Goal: Complete application form: Complete application form

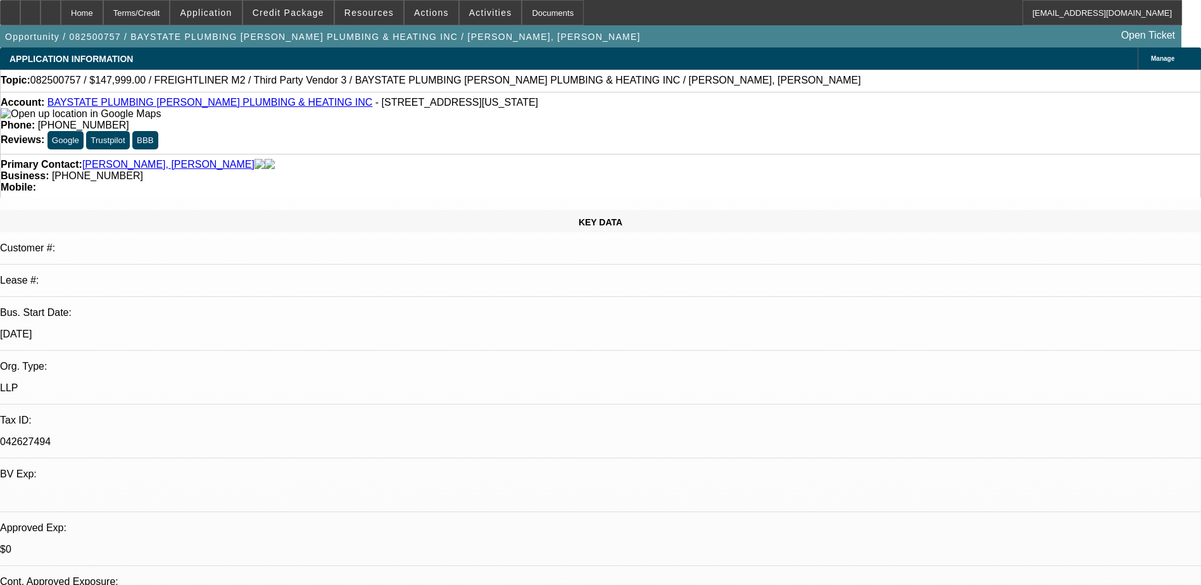
select select "0"
select select "2"
select select "0.1"
select select "4"
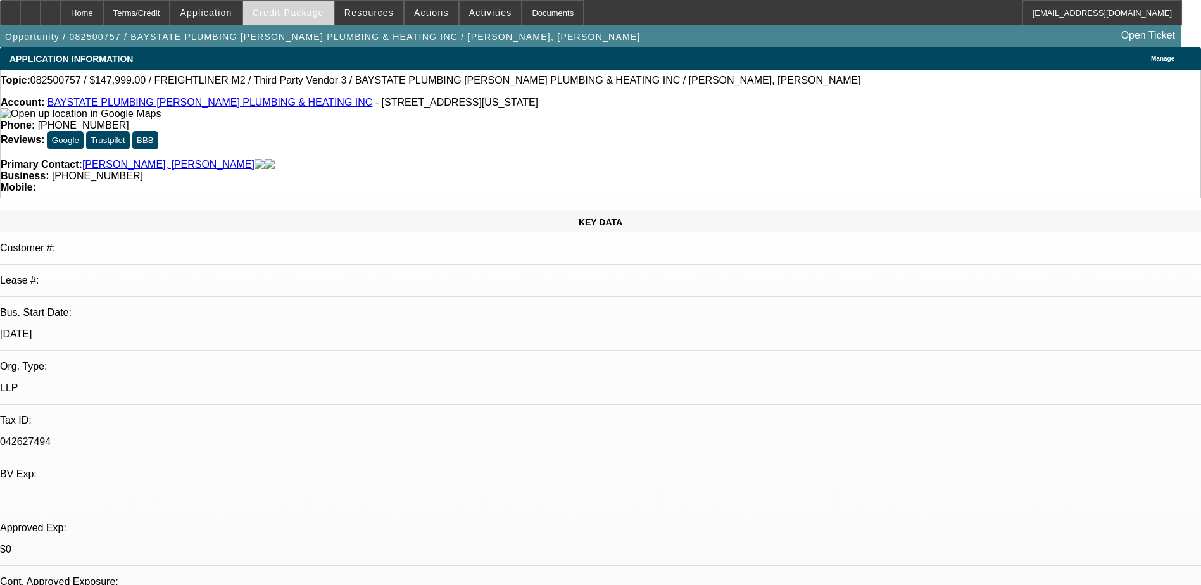
click at [298, 12] on span "Credit Package" at bounding box center [289, 13] width 72 height 10
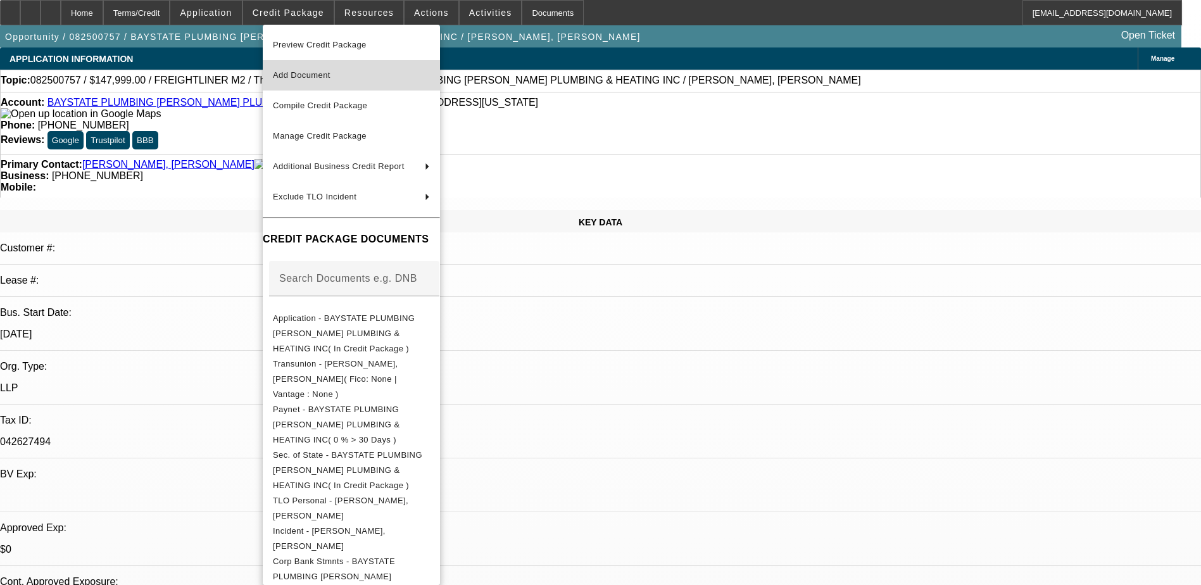
click at [325, 78] on span "Add Document" at bounding box center [302, 74] width 58 height 9
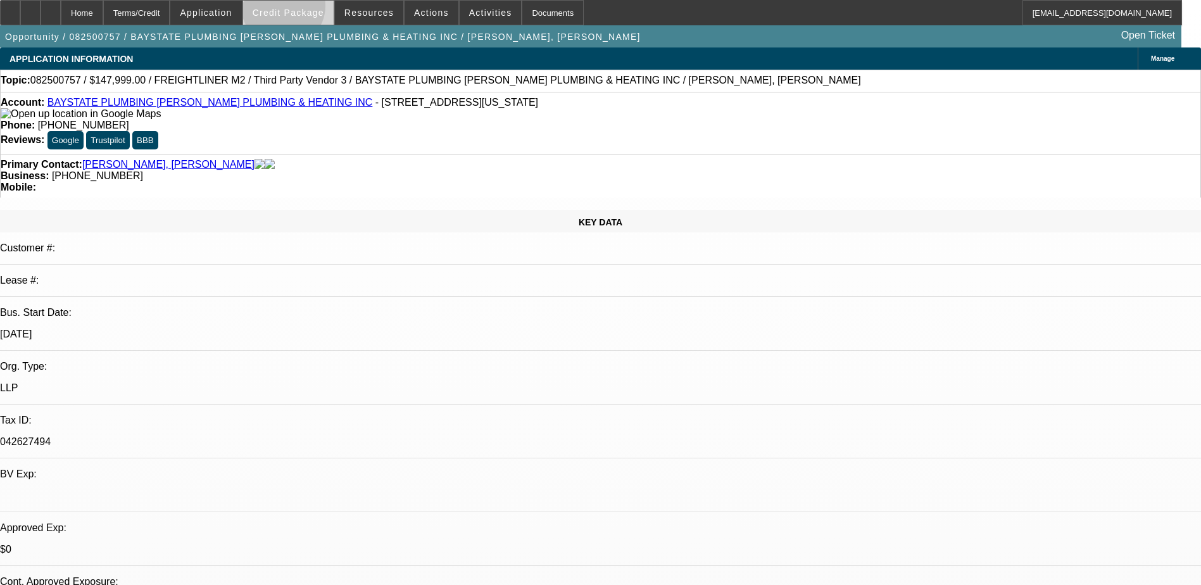
click at [303, 9] on span "Credit Package" at bounding box center [289, 13] width 72 height 10
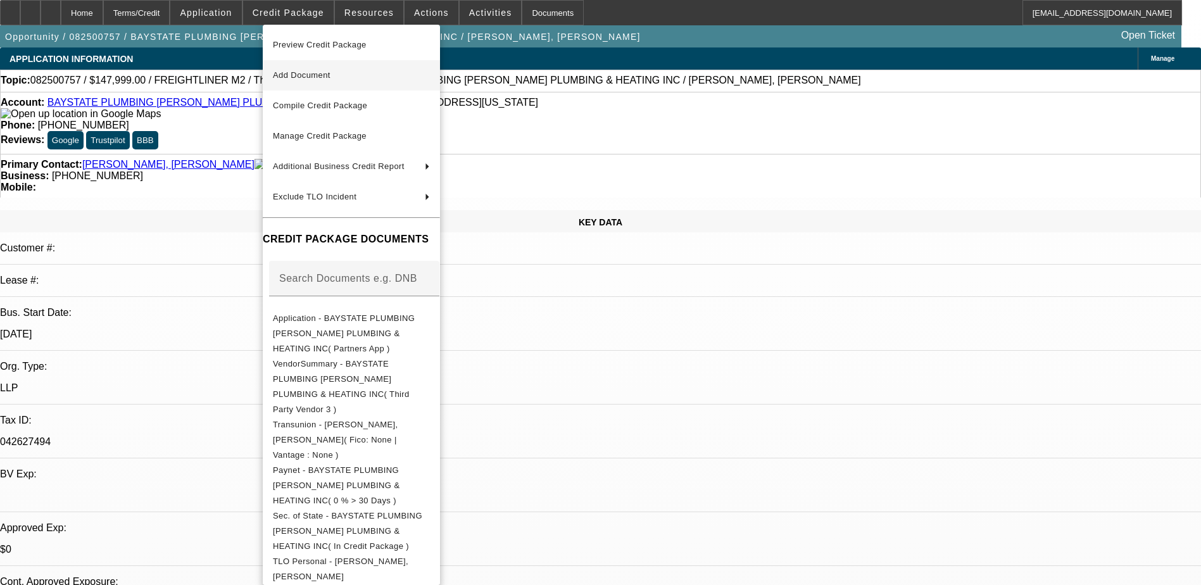
click at [365, 77] on span "Add Document" at bounding box center [351, 75] width 157 height 15
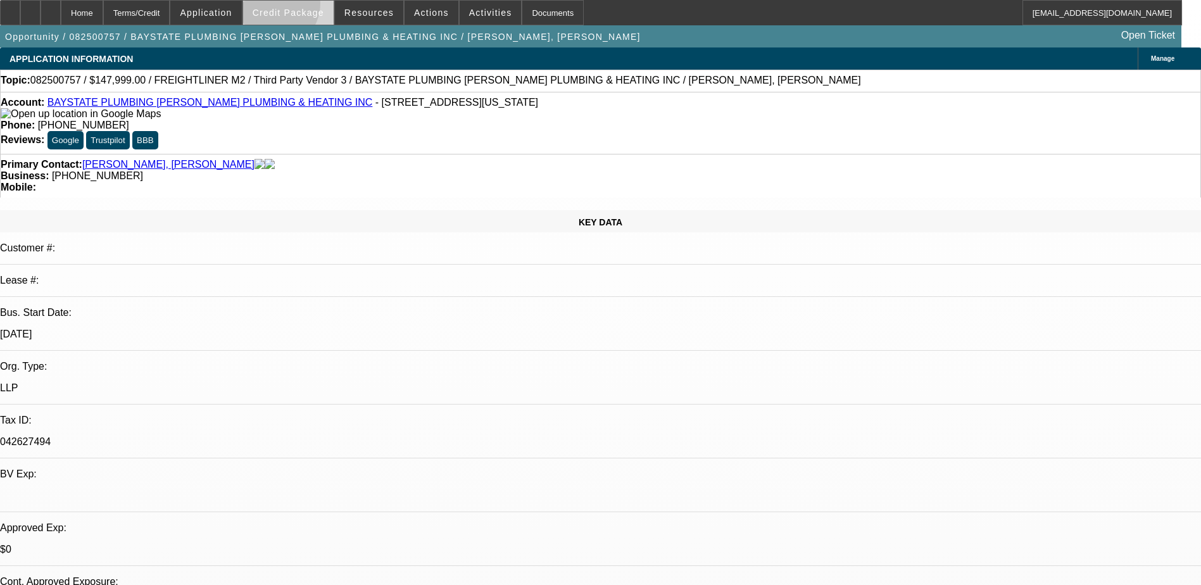
click at [292, 6] on span at bounding box center [288, 12] width 91 height 30
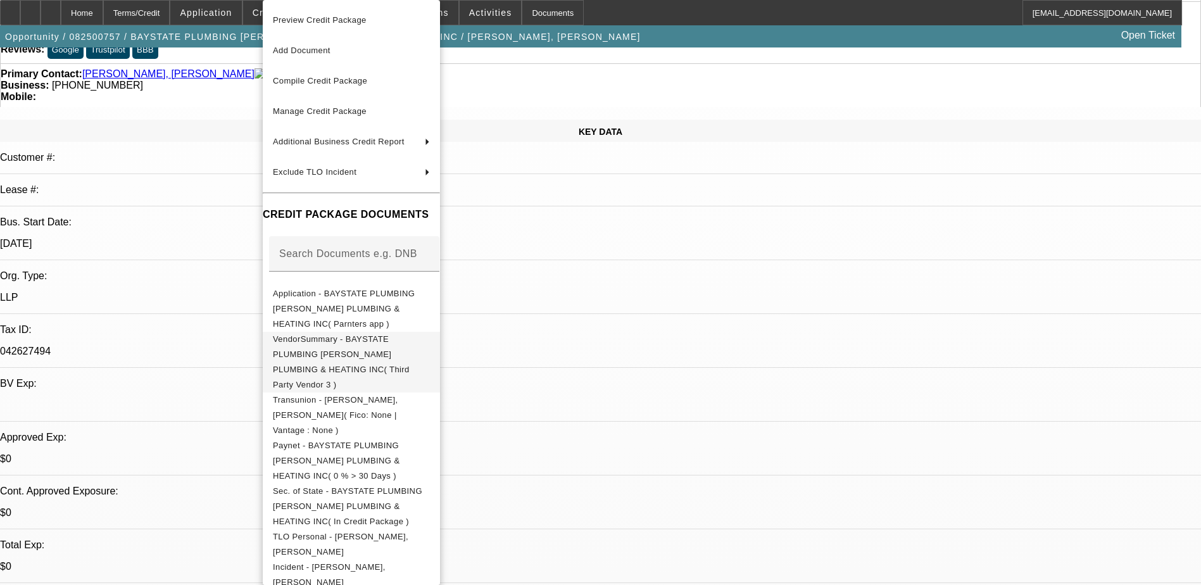
scroll to position [63, 0]
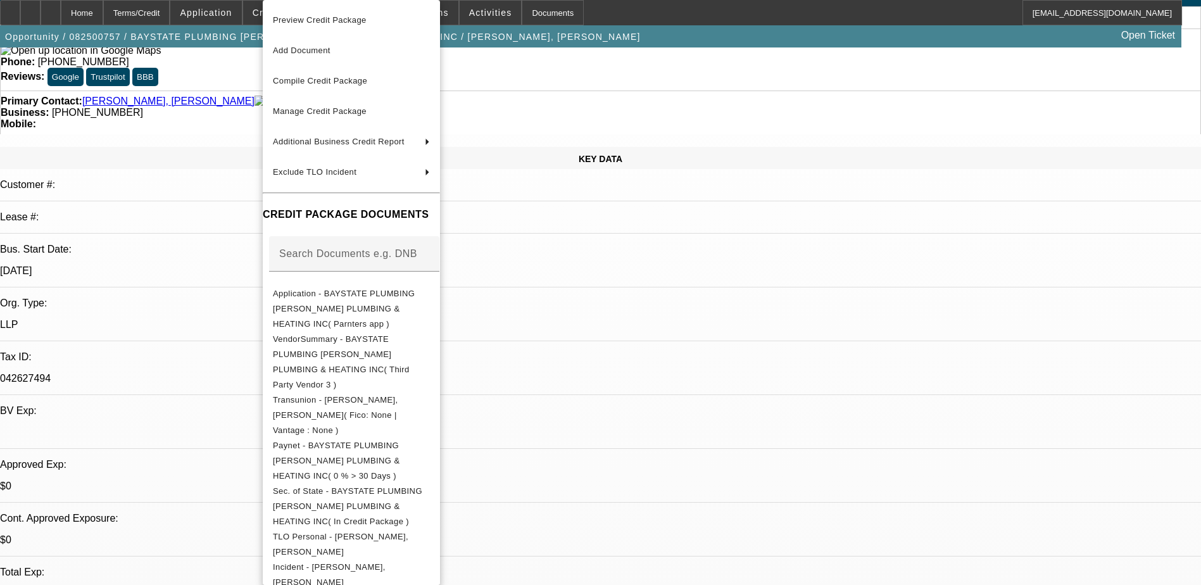
click at [890, 521] on div at bounding box center [600, 292] width 1201 height 585
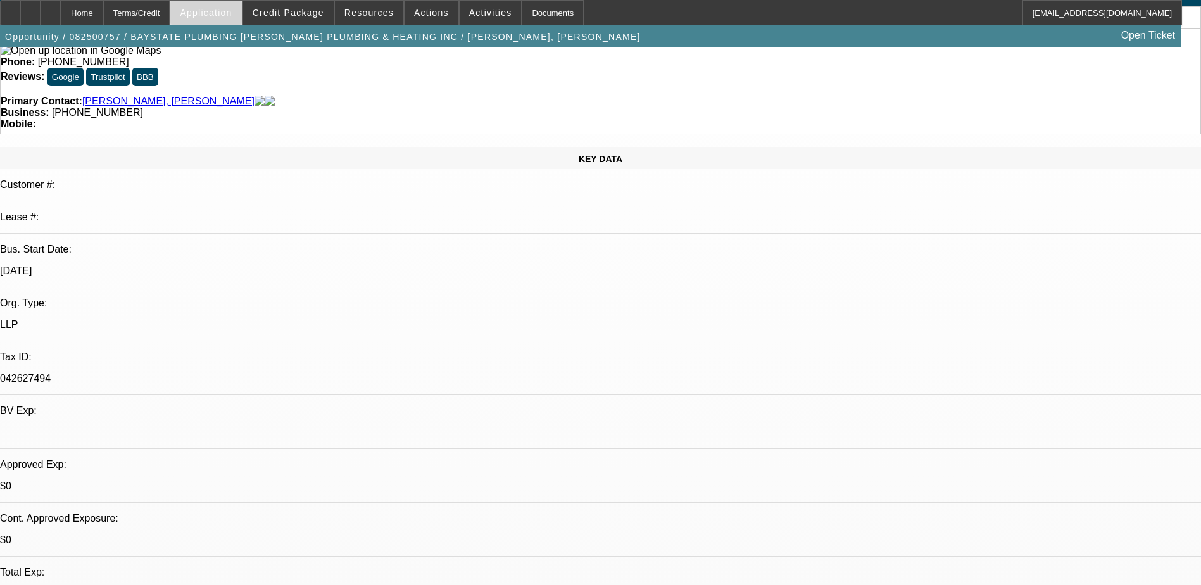
click at [218, 15] on span "Application" at bounding box center [206, 13] width 52 height 10
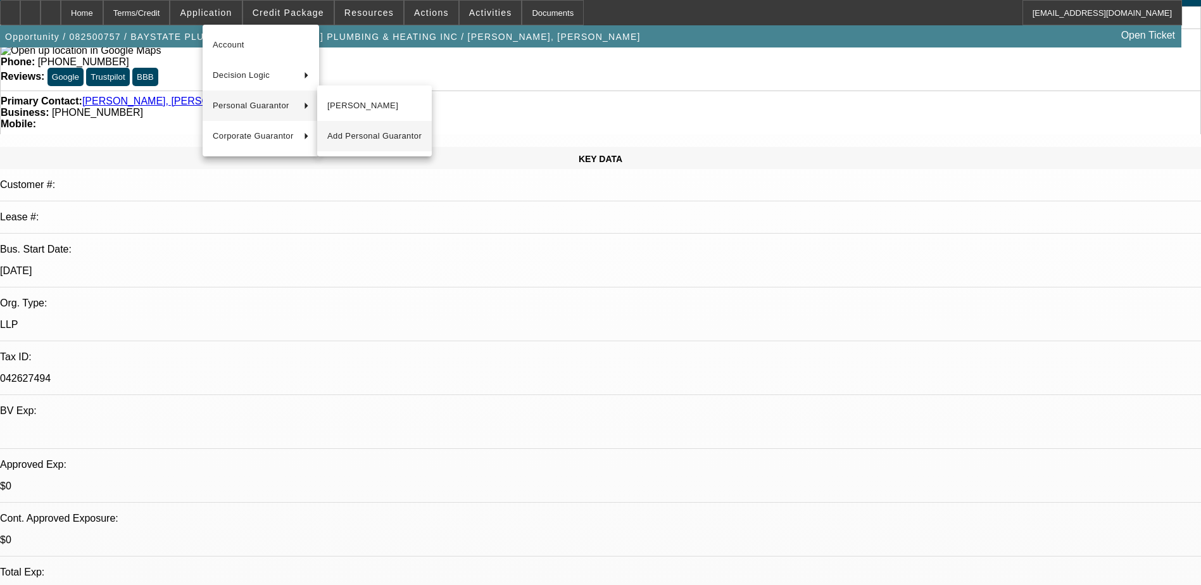
click at [376, 135] on span "Add Personal Guarantor" at bounding box center [374, 136] width 94 height 15
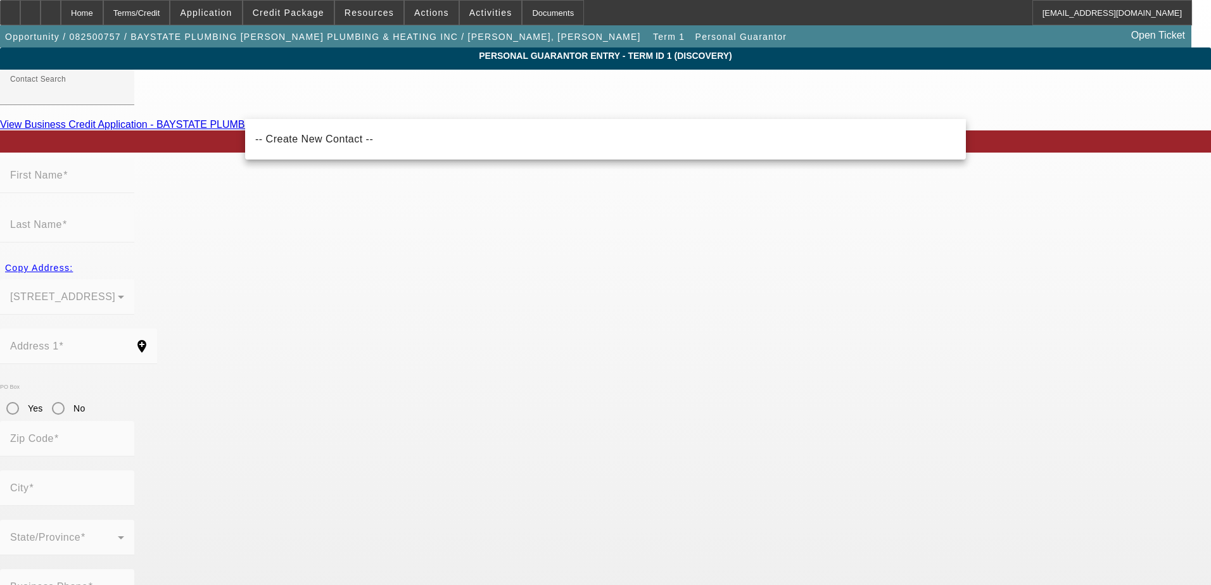
click at [63, 180] on mat-label "First Name" at bounding box center [36, 175] width 53 height 11
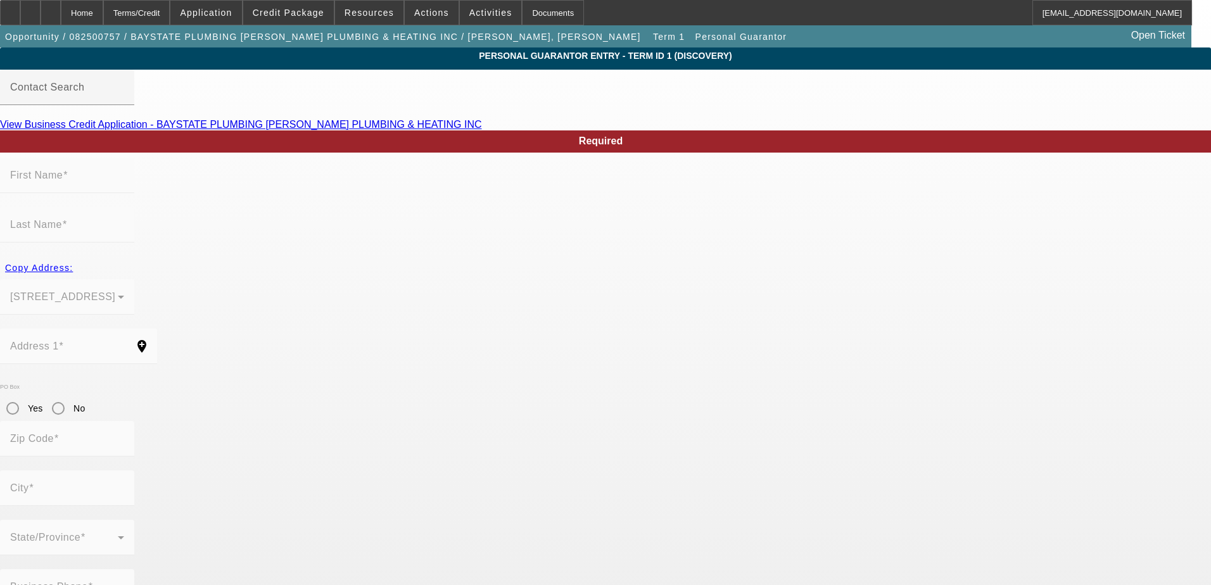
click at [63, 180] on mat-label "First Name" at bounding box center [36, 175] width 53 height 11
click at [84, 92] on mat-label "Contact Search" at bounding box center [47, 87] width 74 height 11
click at [124, 98] on input "Contact Search" at bounding box center [67, 92] width 114 height 15
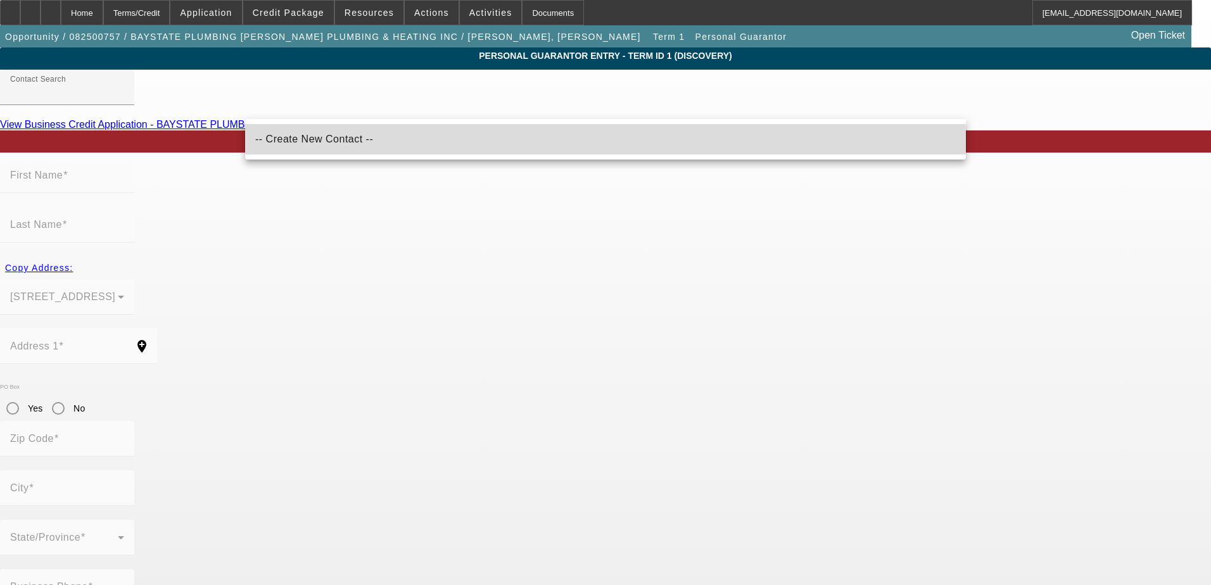
click at [303, 140] on span "-- Create New Contact --" at bounding box center [314, 139] width 118 height 11
type input "-- Create New Contact --"
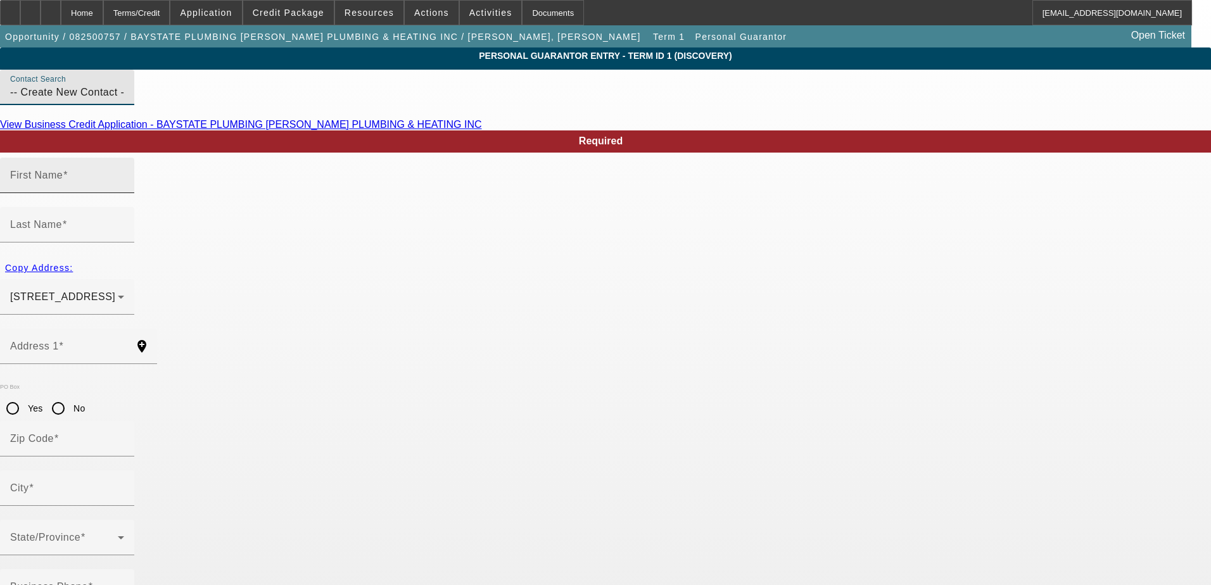
click at [124, 188] on input "First Name" at bounding box center [67, 180] width 114 height 15
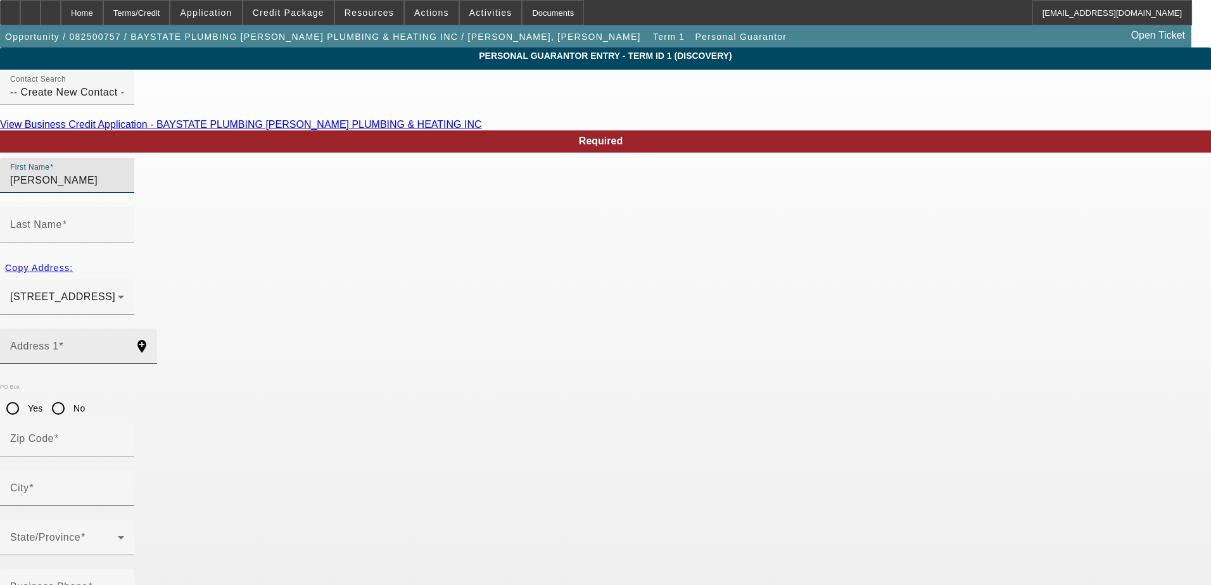
type input "Louis Mazzini"
click at [124, 344] on input "Address 1" at bounding box center [67, 351] width 114 height 15
click at [73, 263] on span "Copy Address:" at bounding box center [39, 268] width 68 height 10
type input "400 Libbey Parkway"
type input "02189"
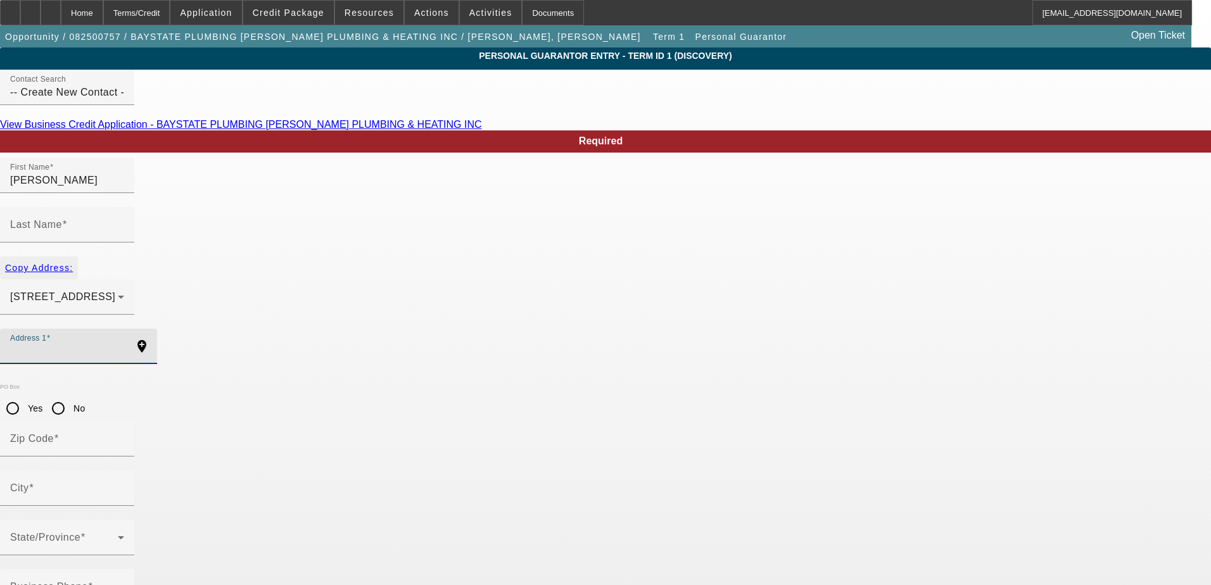
type input "Weymouth"
click at [88, 581] on mat-label "Business Phone" at bounding box center [49, 586] width 78 height 11
click at [124, 584] on input "Business Phone" at bounding box center [67, 591] width 114 height 15
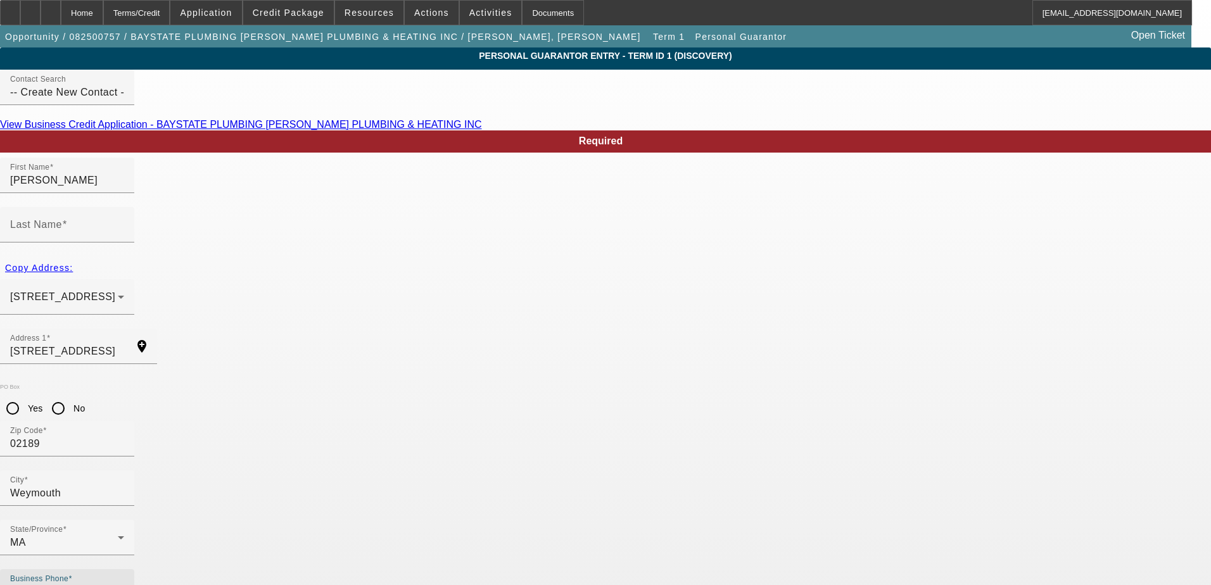
type input "(307) 346-6453"
type input "33"
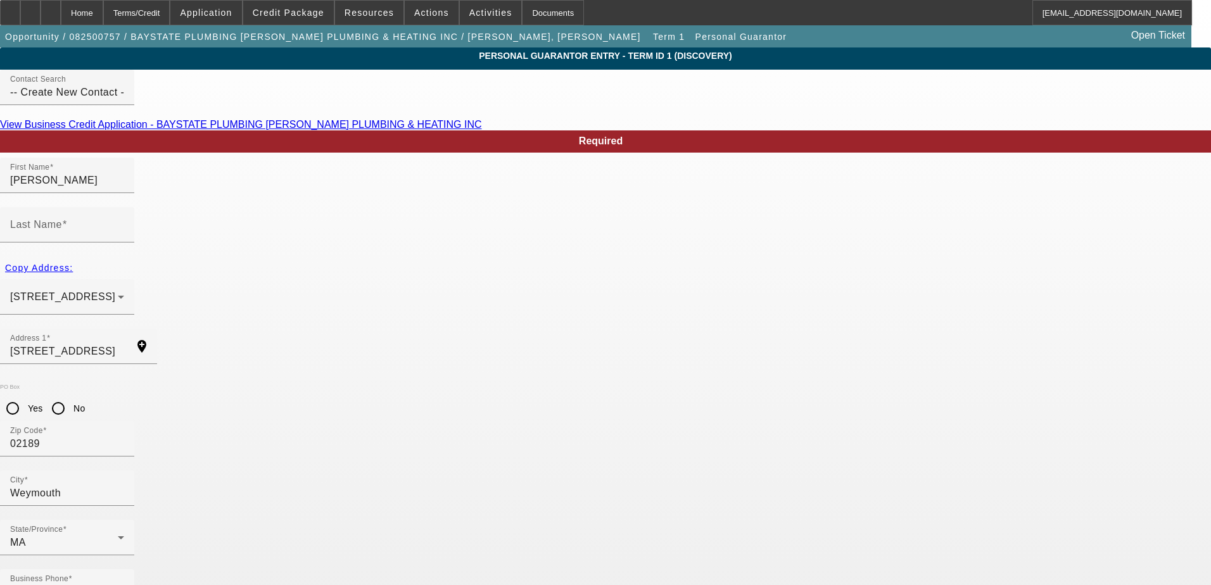
type input "027-52-8984"
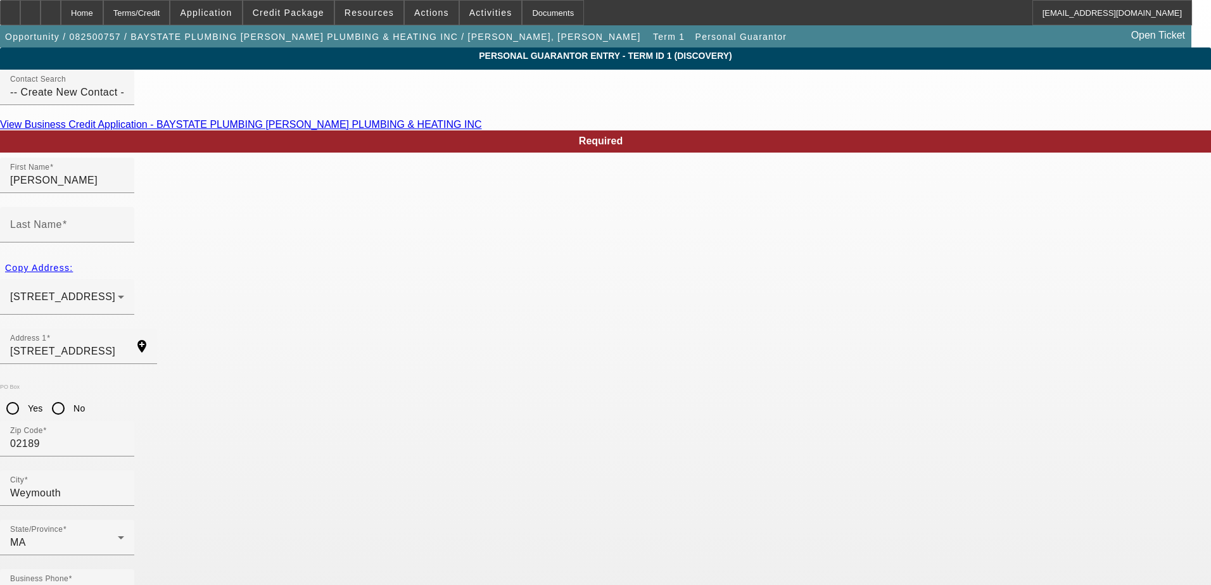
type input "louismazzini01@proton.me"
click at [124, 188] on input "[PERSON_NAME]" at bounding box center [67, 180] width 114 height 15
type input "Louis"
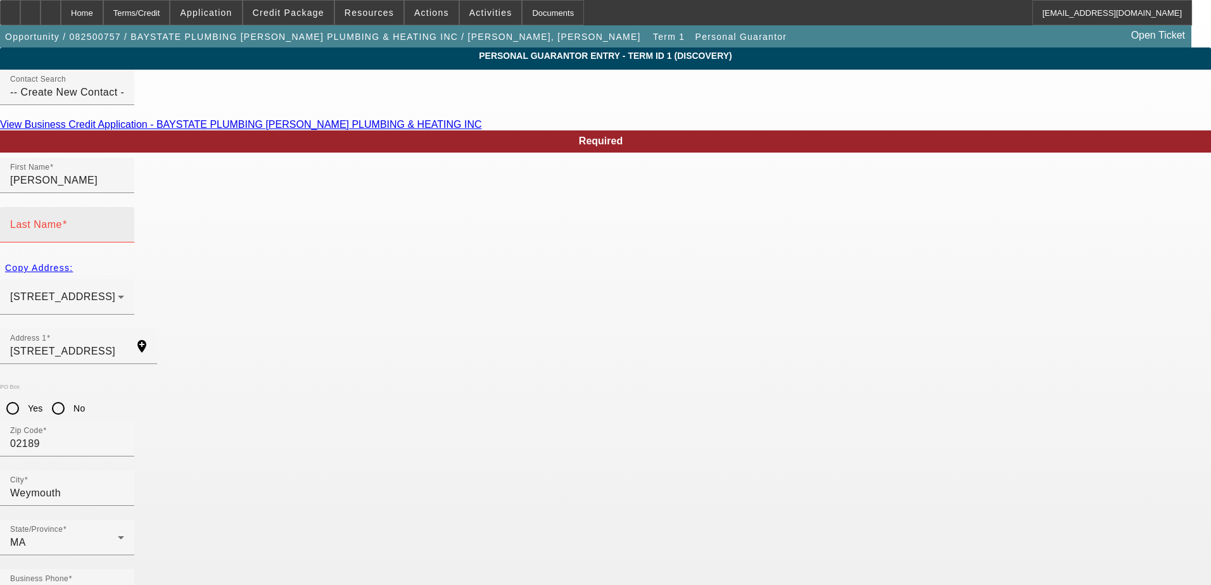
click at [62, 219] on mat-label "Last Name" at bounding box center [36, 224] width 52 height 11
click at [124, 222] on input "Last Name" at bounding box center [67, 229] width 114 height 15
type input "Mazzini"
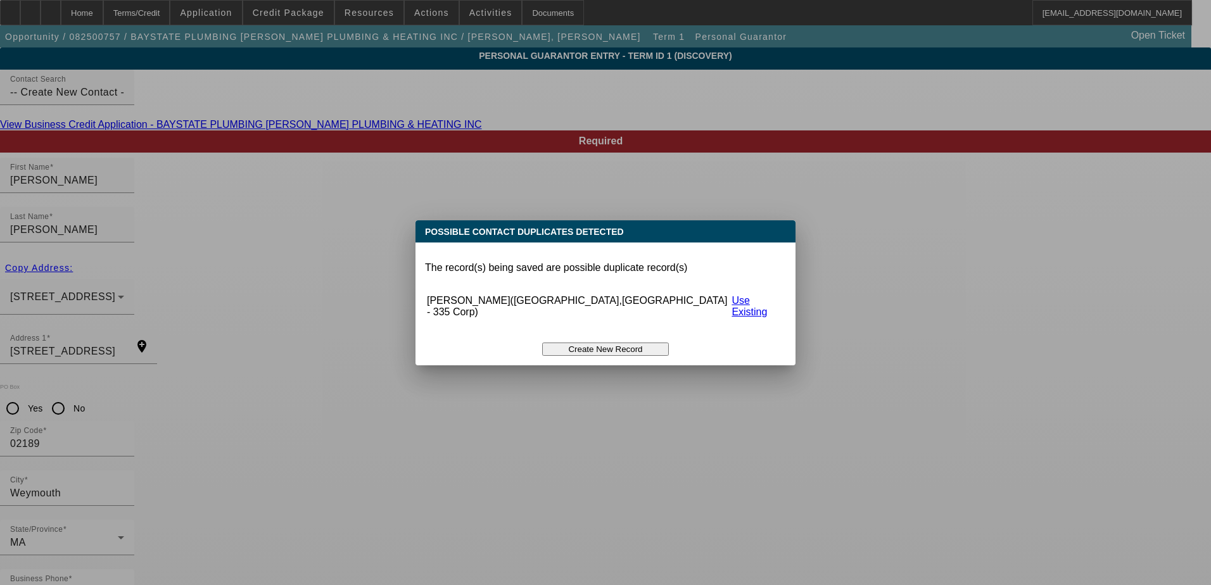
click at [600, 343] on button "Create New Record" at bounding box center [605, 349] width 127 height 13
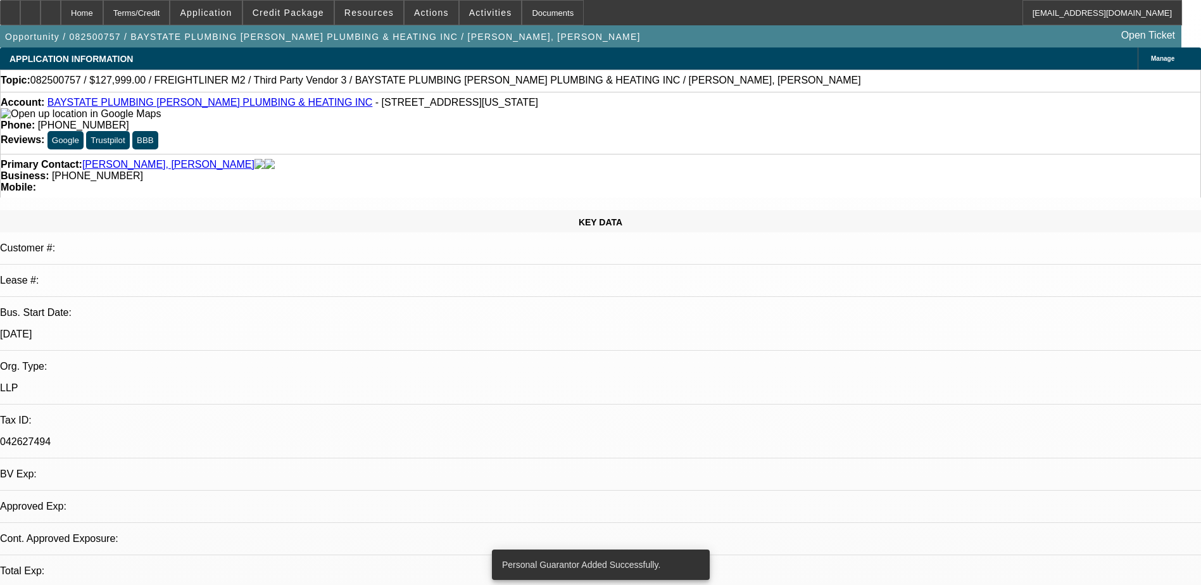
select select "0"
select select "2"
select select "0.1"
select select "4"
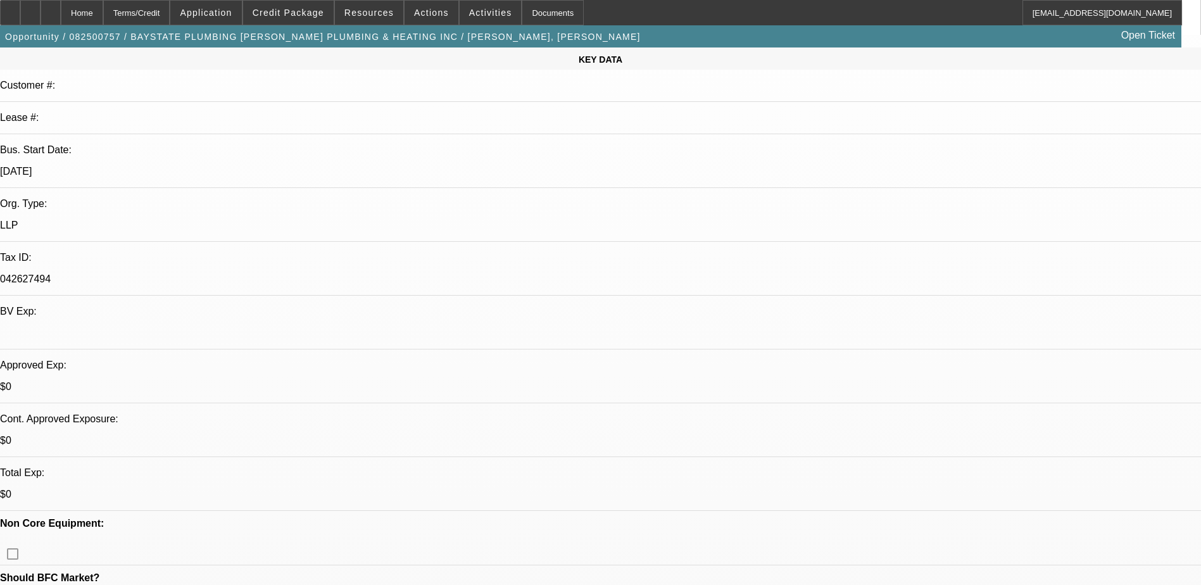
scroll to position [190, 0]
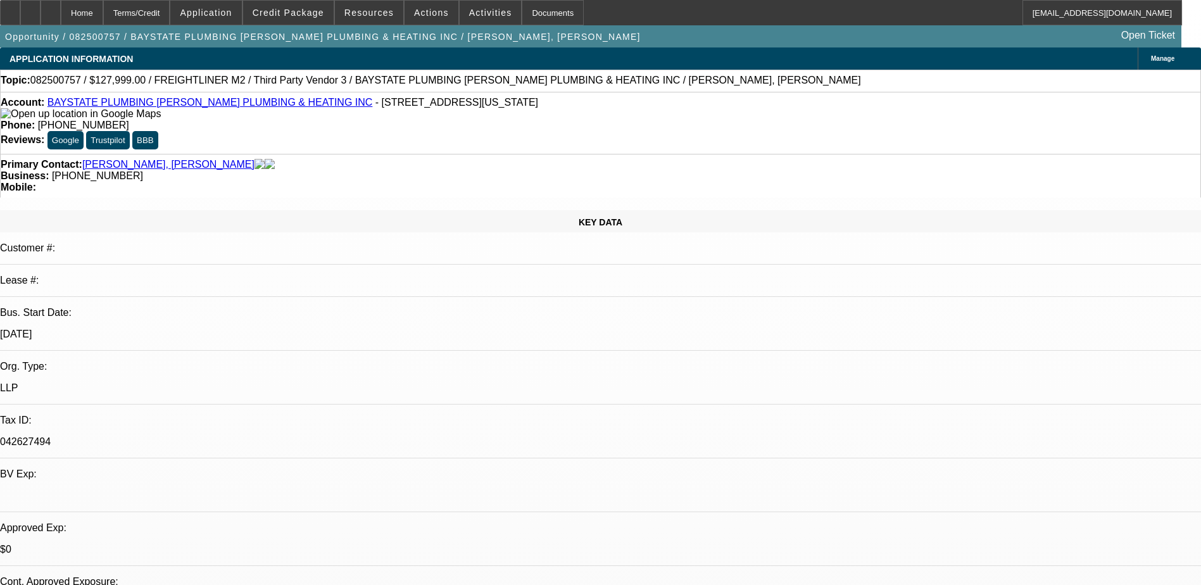
select select "0"
select select "2"
select select "0.1"
select select "4"
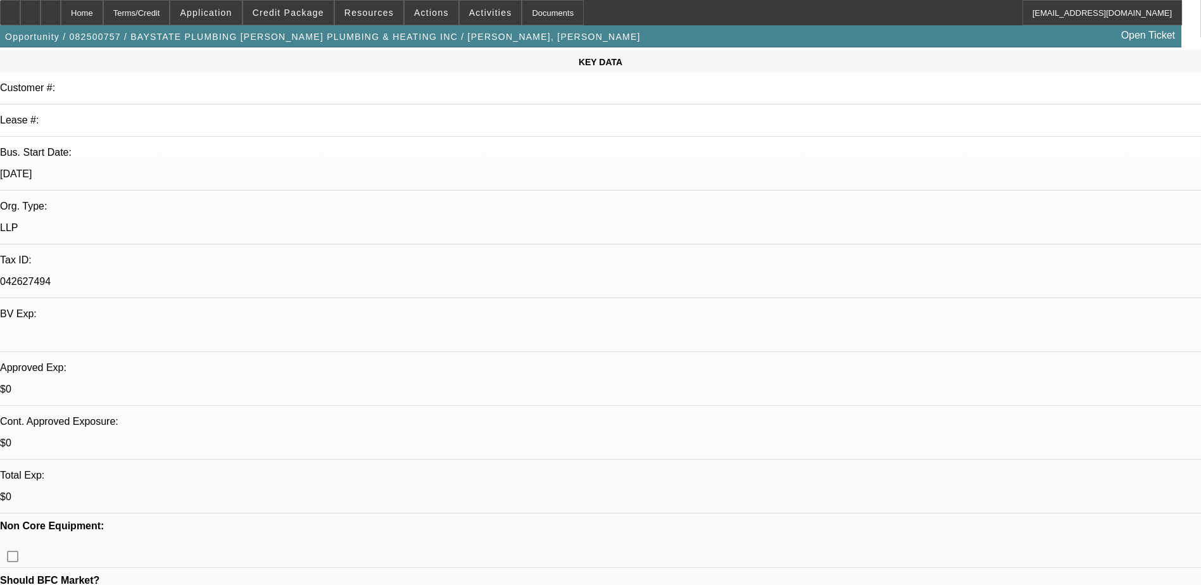
scroll to position [190, 0]
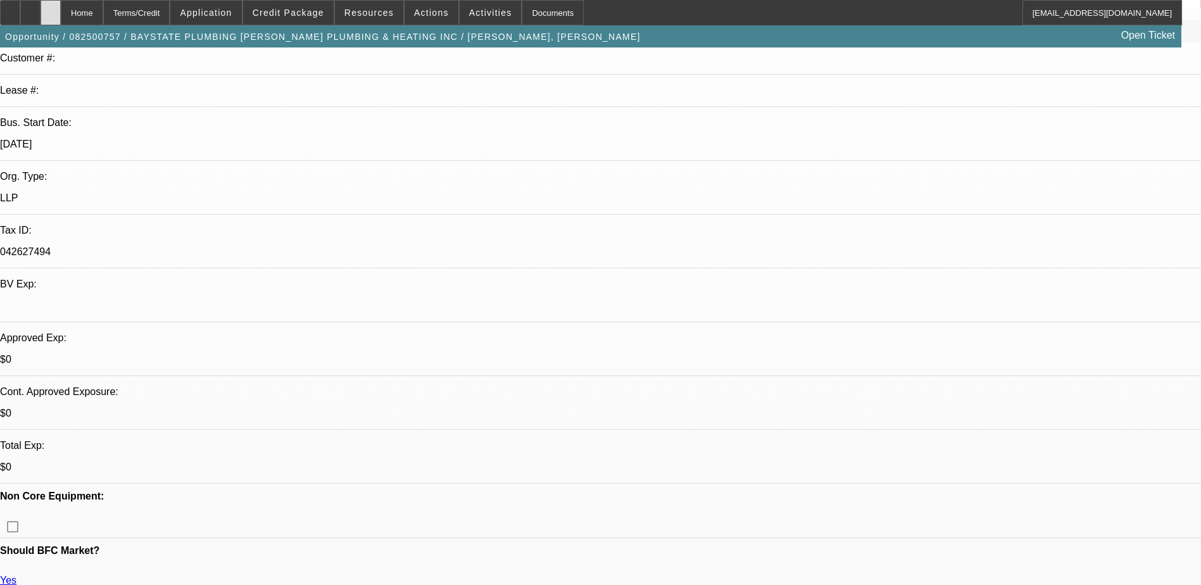
click at [51, 8] on icon at bounding box center [51, 8] width 0 height 0
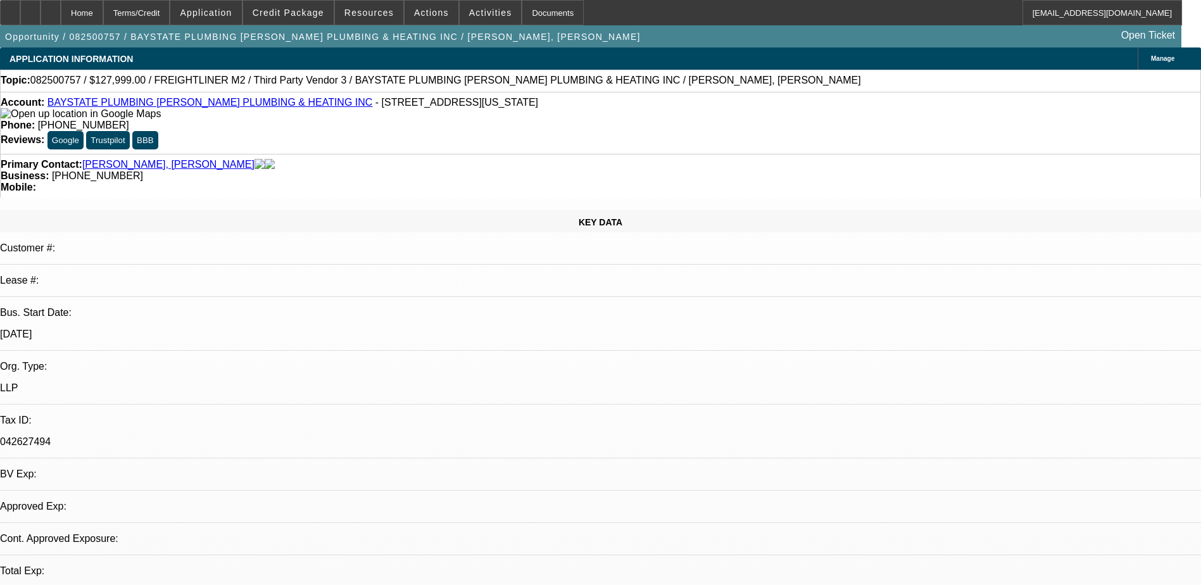
select select "0"
select select "2"
select select "0.1"
select select "4"
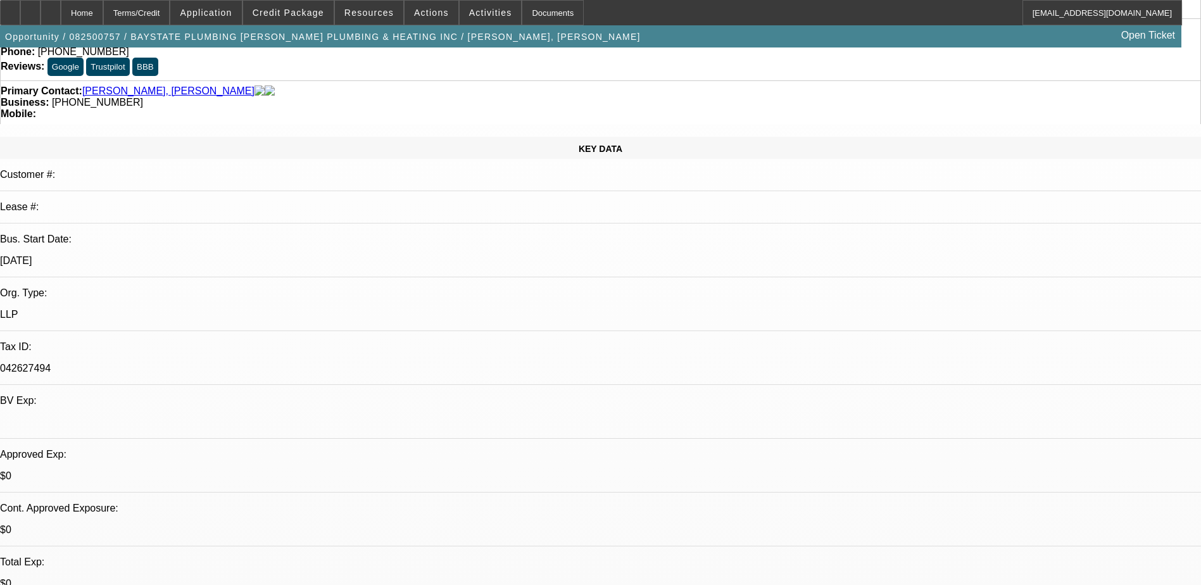
scroll to position [190, 0]
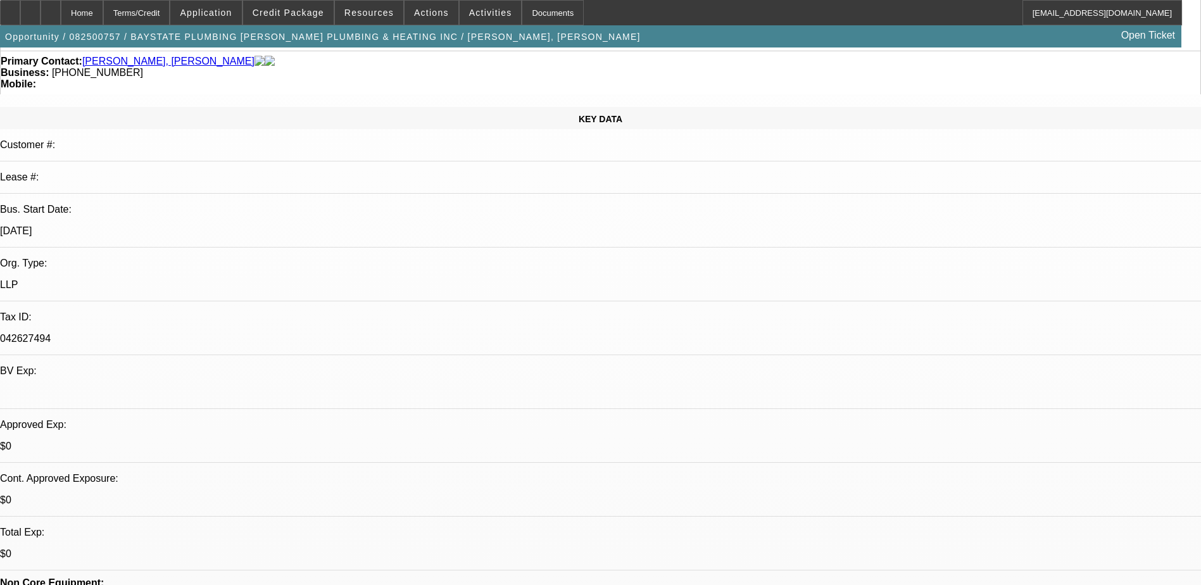
scroll to position [0, 0]
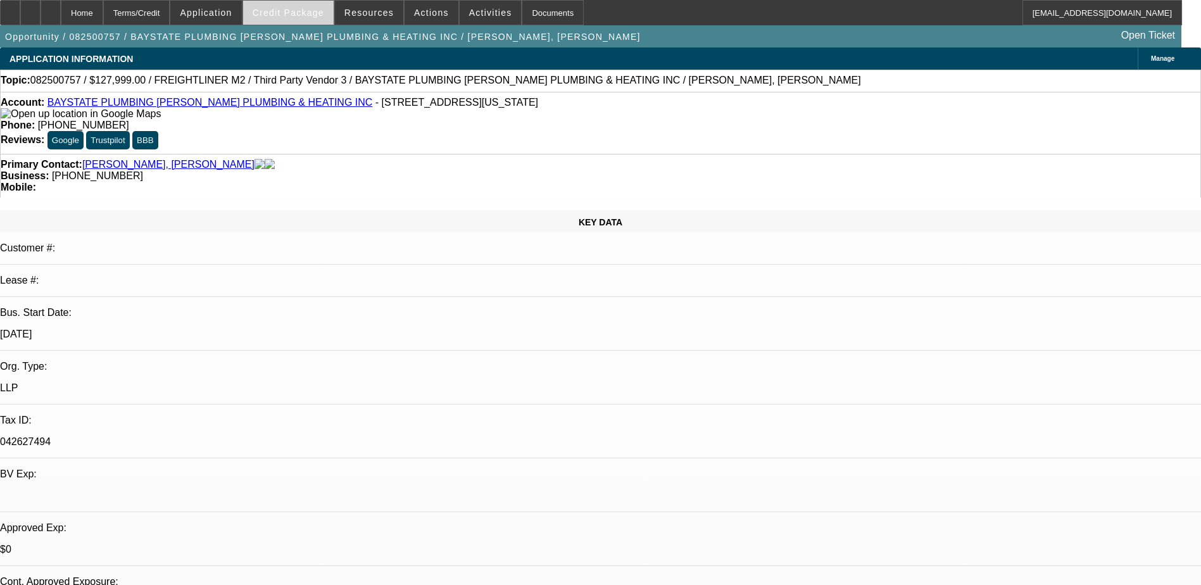
click at [320, 9] on span "Credit Package" at bounding box center [289, 13] width 72 height 10
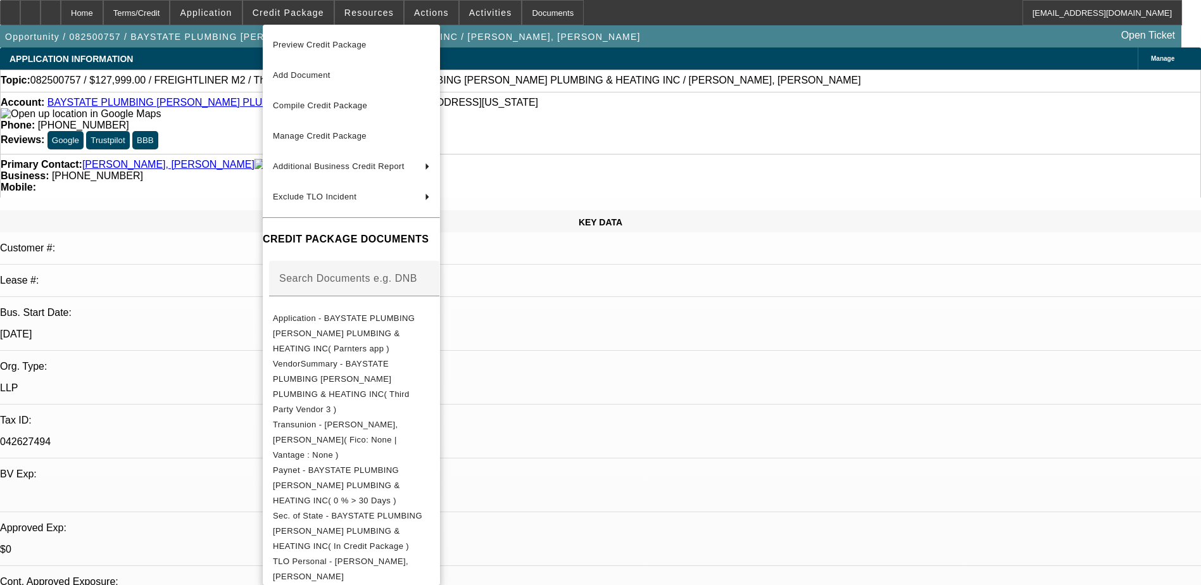
click at [234, 12] on div at bounding box center [600, 292] width 1201 height 585
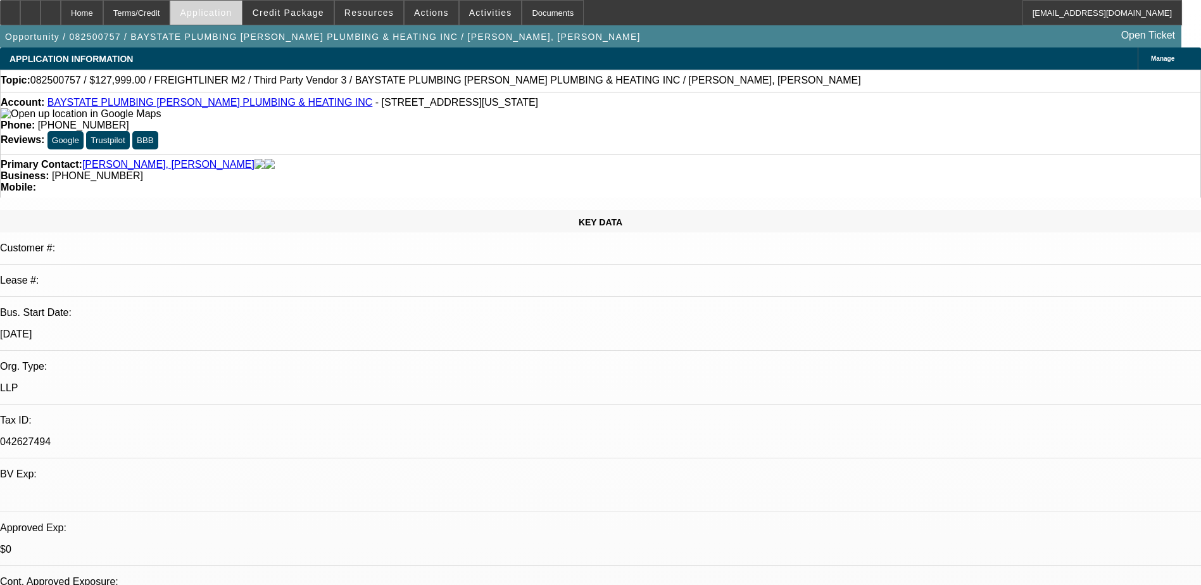
click at [231, 12] on span "Application" at bounding box center [206, 13] width 52 height 10
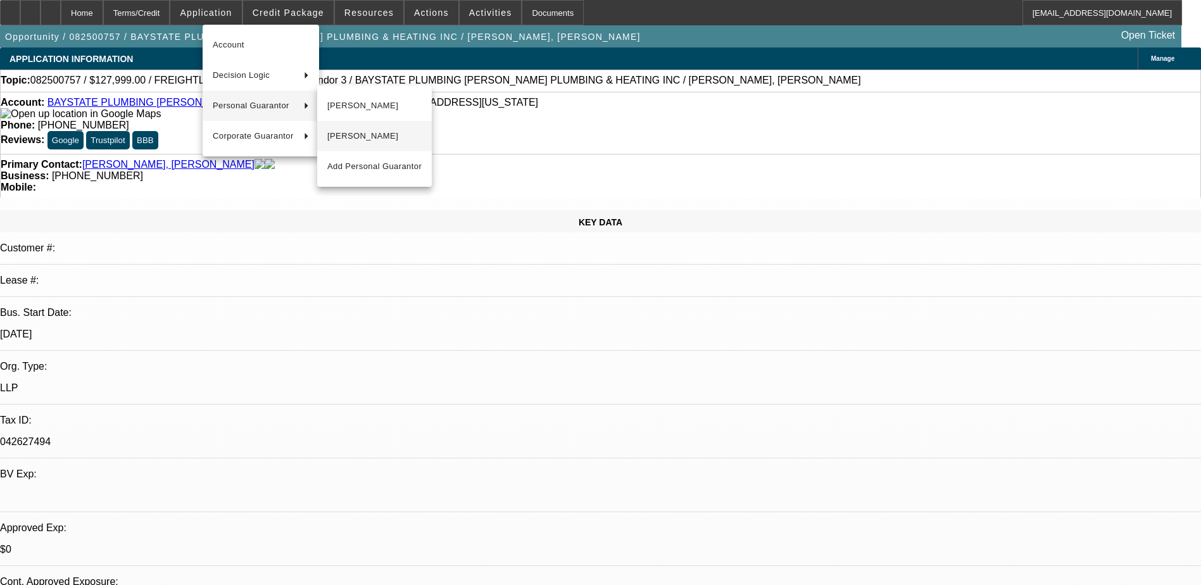
click at [371, 134] on span "Mazzini Christopher" at bounding box center [374, 136] width 94 height 15
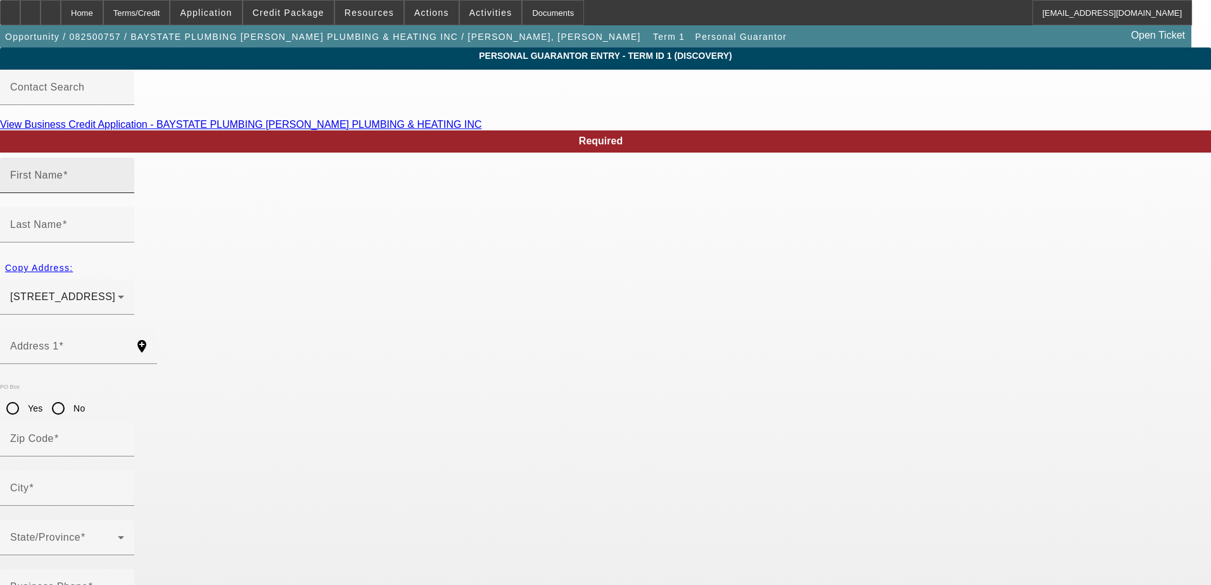
type input "Mazzini"
type input "Christopher"
type input "400 Libbey Parkway"
radio input "true"
type input "02189"
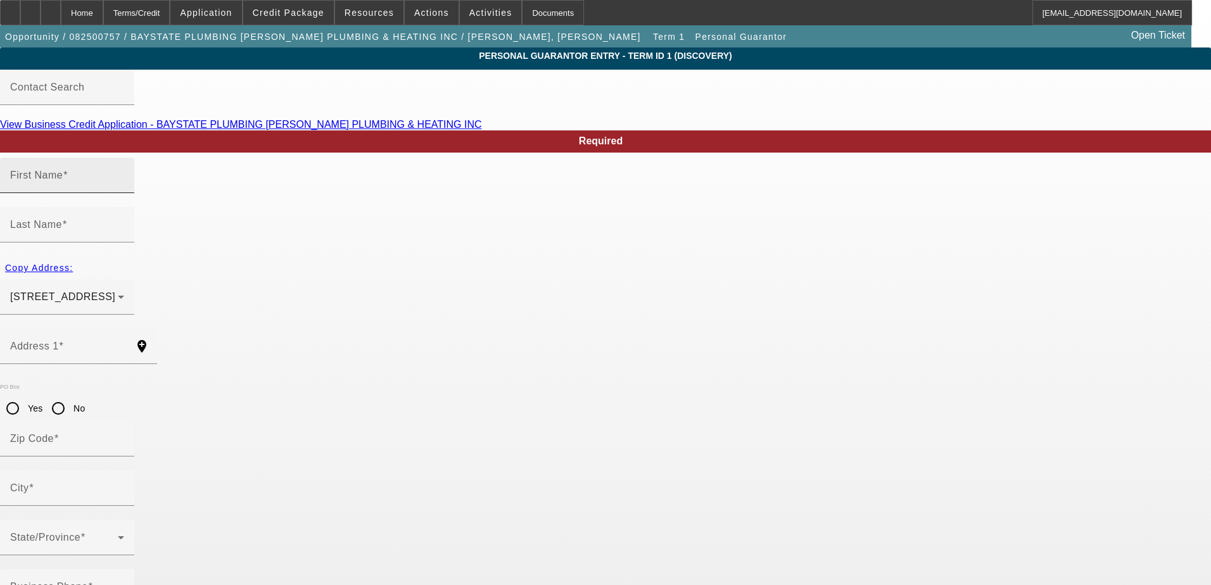
type input "Weymouth"
type input "[PHONE_NUMBER]"
type input "100"
type input "027-52-8984"
type input "accounting@aspinwallplumbing.com"
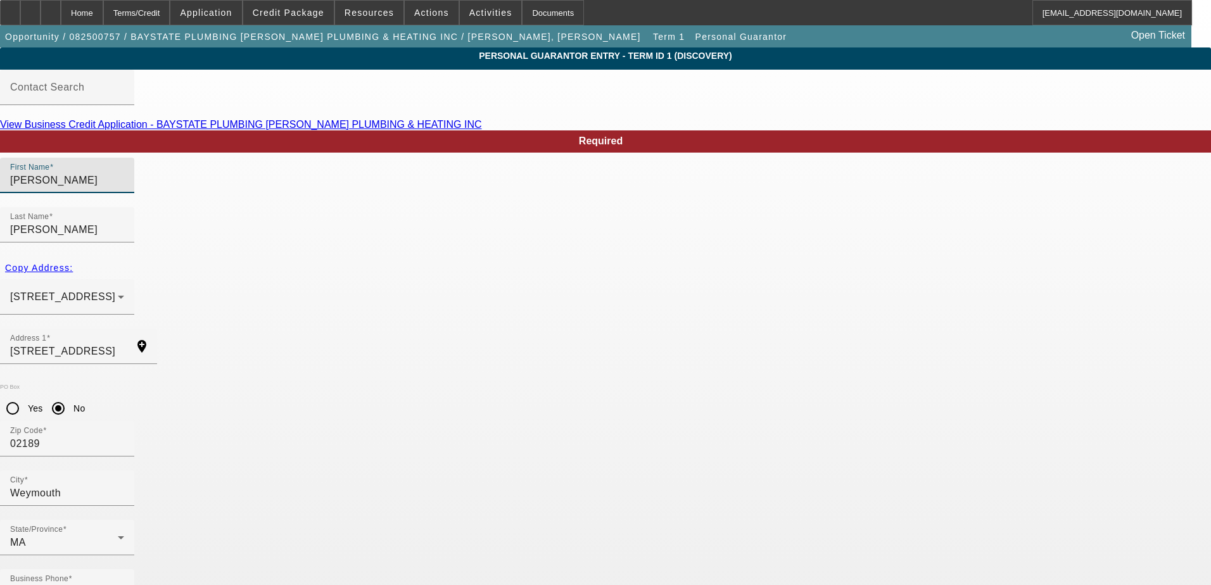
drag, startPoint x: 314, startPoint y: 210, endPoint x: 206, endPoint y: 210, distance: 108.3
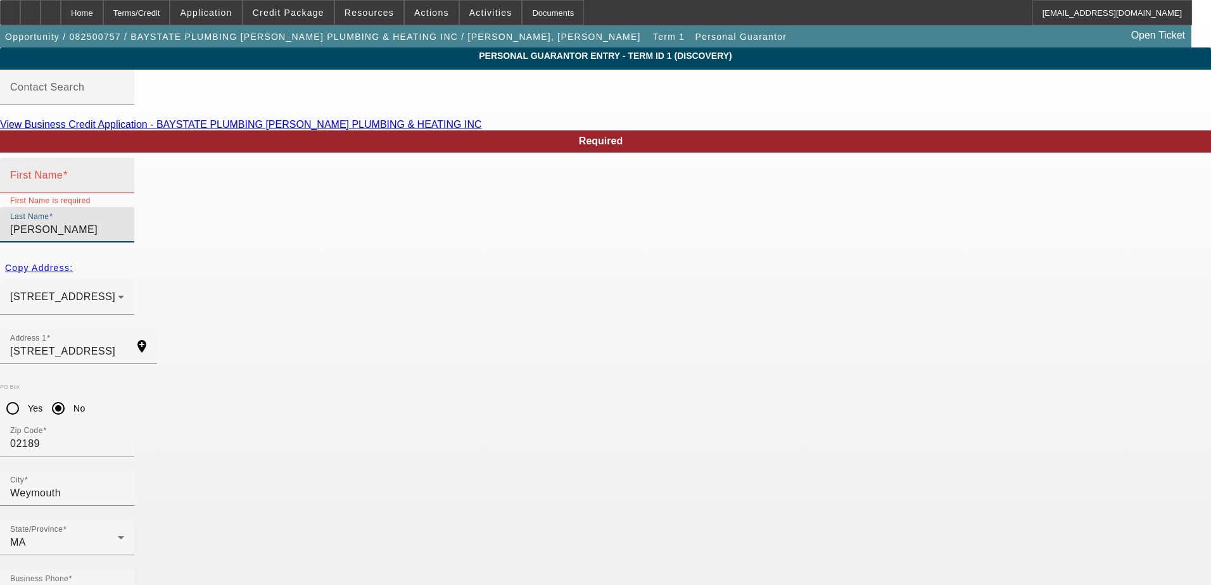
drag, startPoint x: 494, startPoint y: 206, endPoint x: 346, endPoint y: 207, distance: 148.2
click at [346, 207] on div "First Name First Name is required Last Name Christopher" at bounding box center [605, 207] width 1211 height 99
click at [63, 180] on mat-label "First Name" at bounding box center [36, 175] width 53 height 11
click at [124, 188] on input "First Name" at bounding box center [67, 180] width 114 height 15
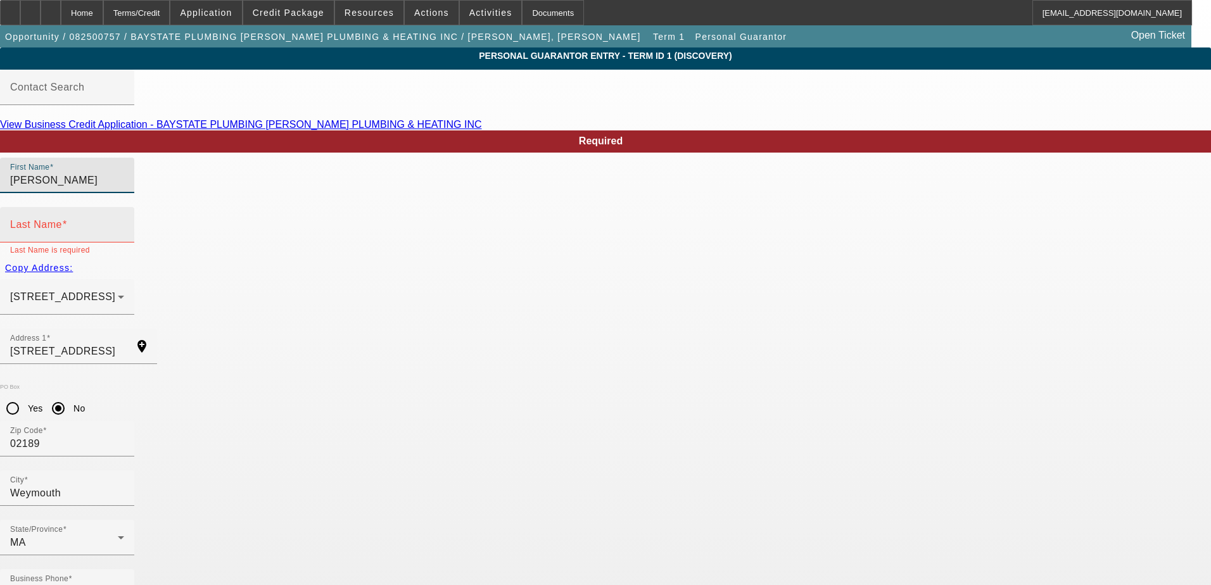
type input "Chirstopher"
click at [124, 222] on input "Last Name" at bounding box center [67, 229] width 114 height 15
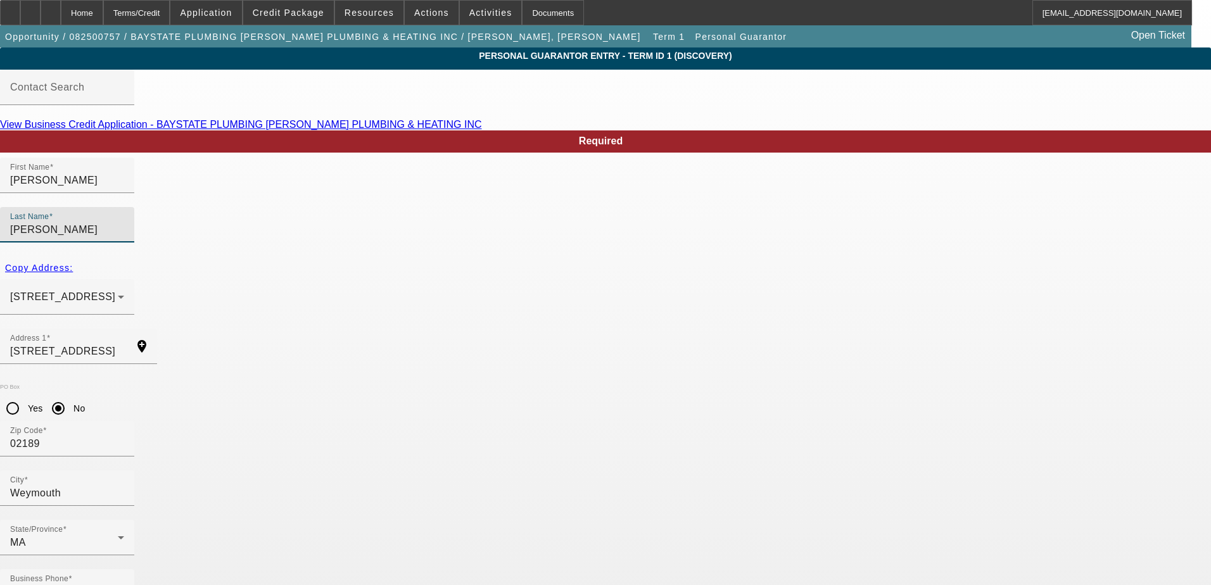
type input "Mazzini"
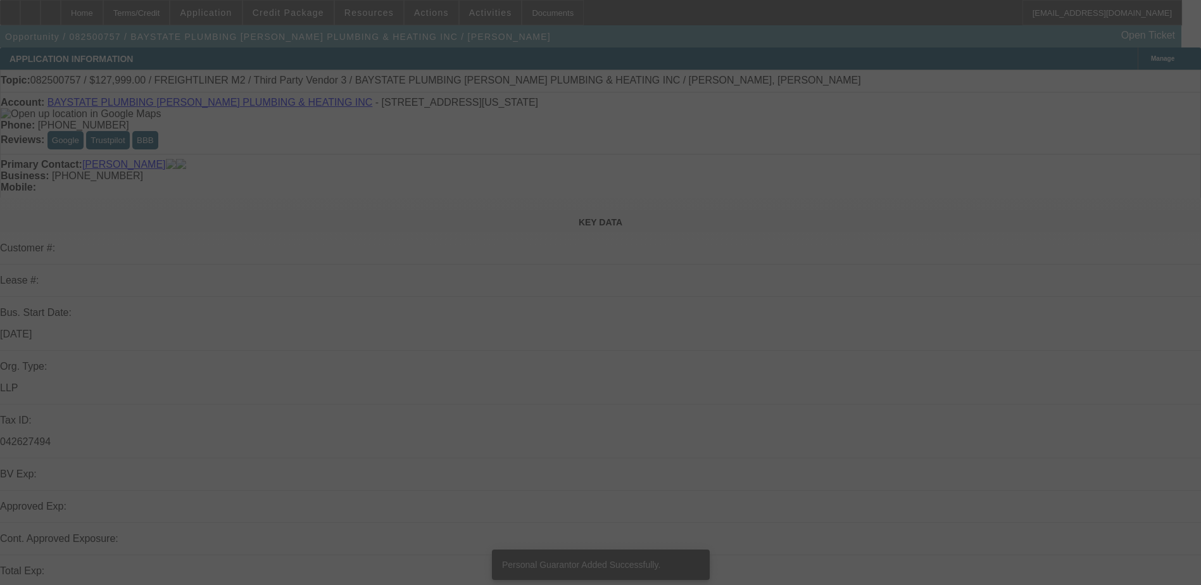
select select "0"
select select "2"
select select "0.1"
select select "4"
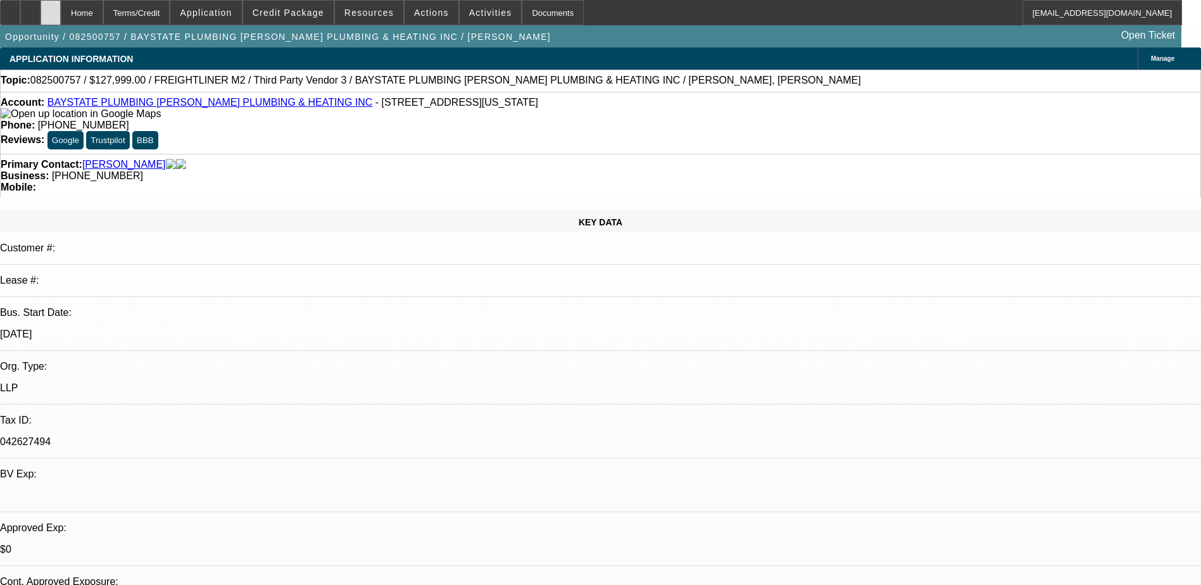
click at [61, 8] on div at bounding box center [51, 12] width 20 height 25
select select "0"
select select "2"
select select "0.1"
select select "1"
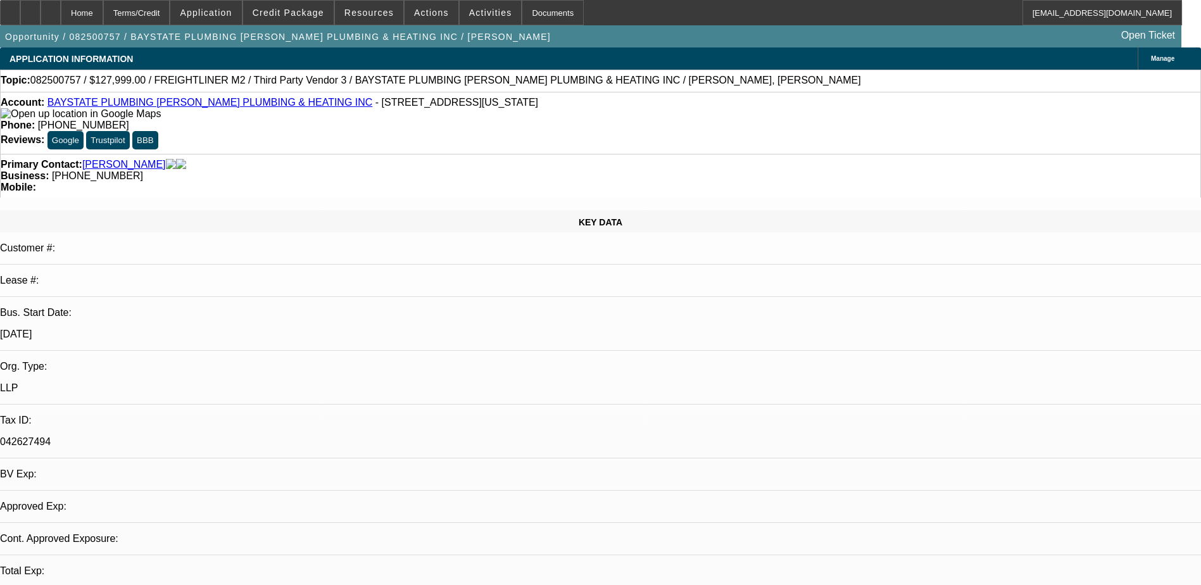
select select "2"
select select "4"
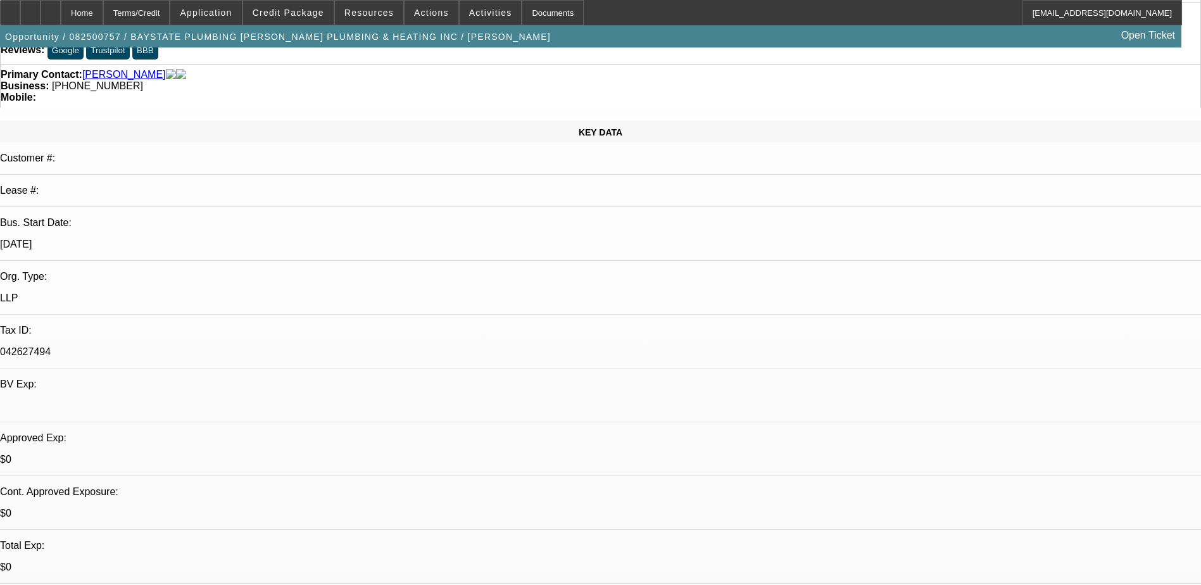
scroll to position [63, 0]
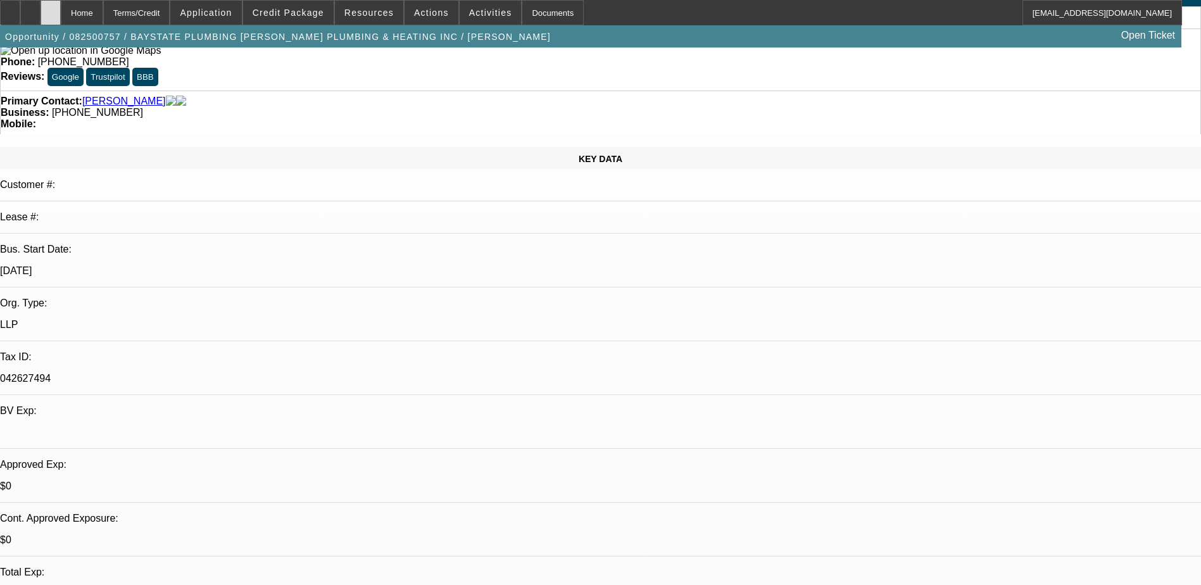
click at [61, 18] on div at bounding box center [51, 12] width 20 height 25
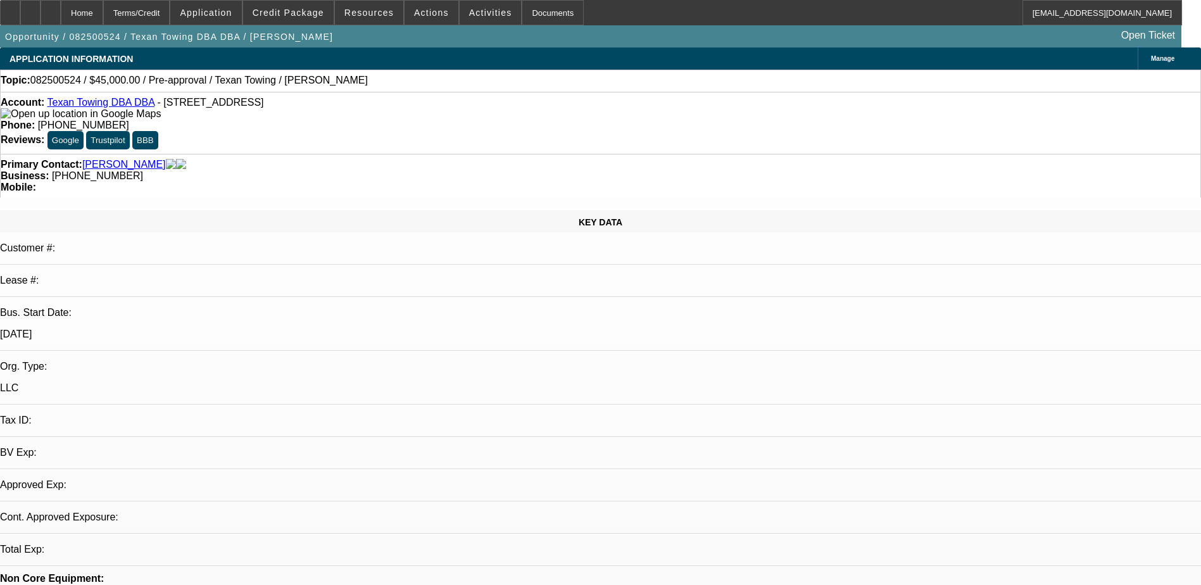
select select "0"
select select "2"
select select "0.1"
select select "1"
select select "2"
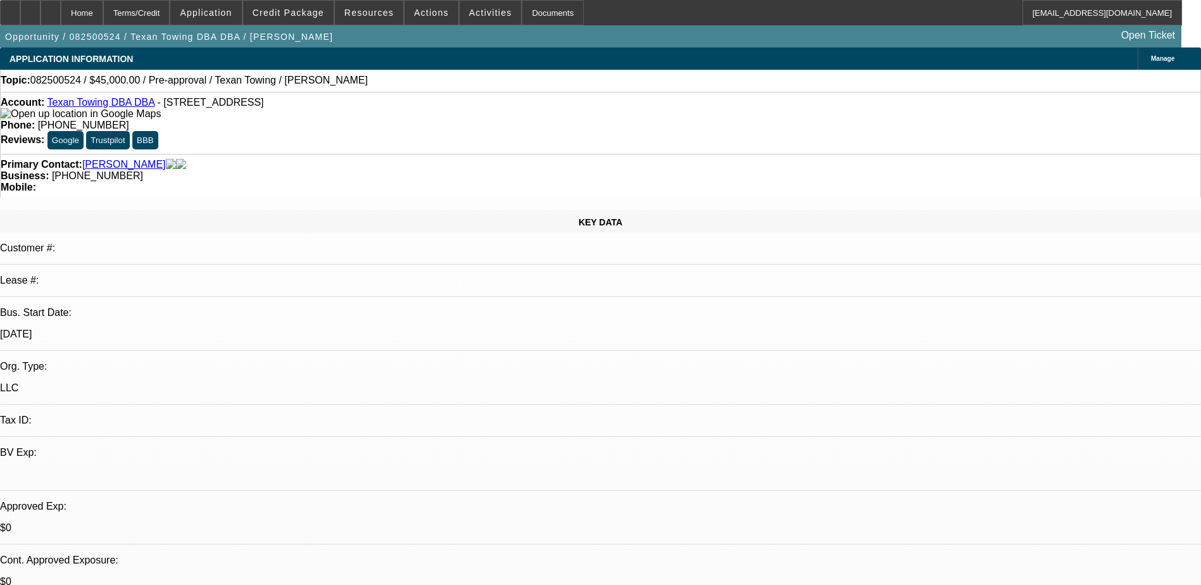
select select "4"
click at [414, 11] on span "Actions" at bounding box center [431, 13] width 35 height 10
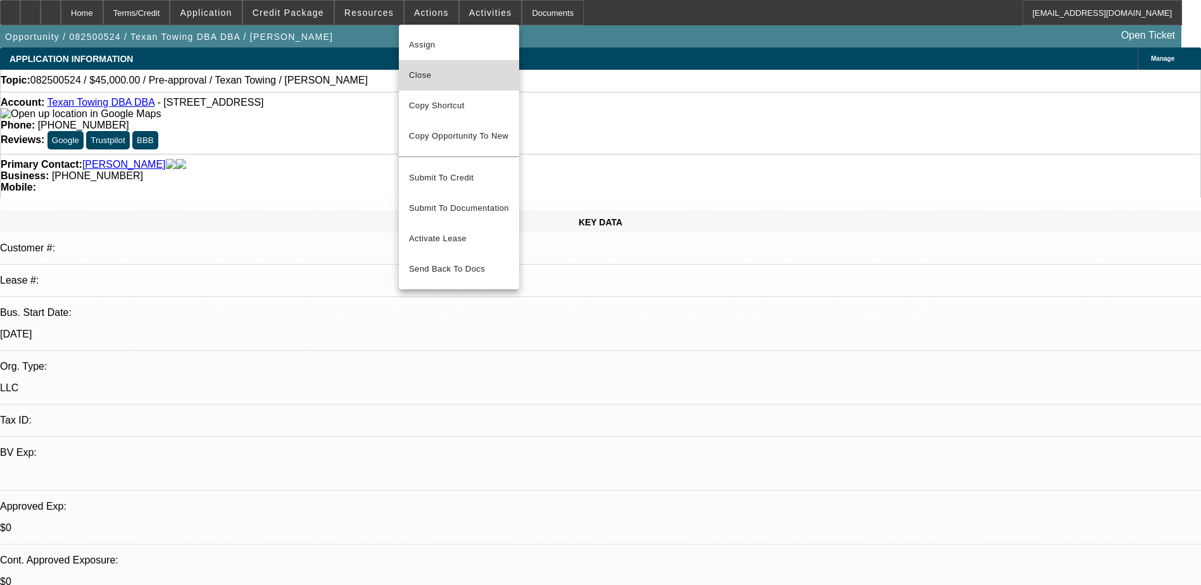
click at [462, 70] on span "Close" at bounding box center [459, 75] width 100 height 15
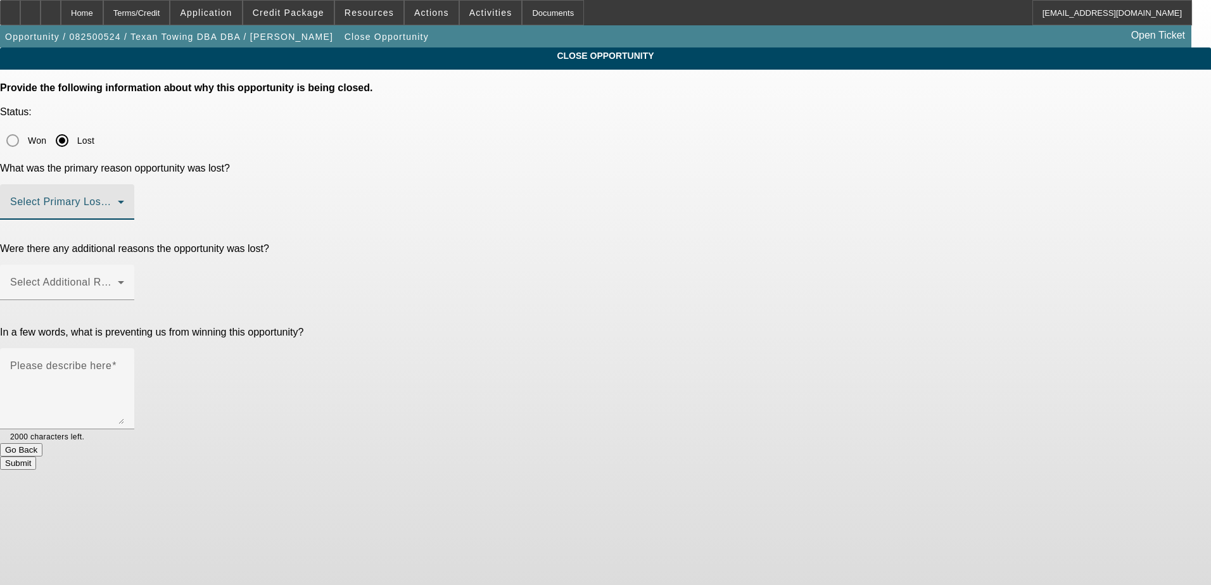
click at [124, 199] on mat-select at bounding box center [67, 206] width 114 height 15
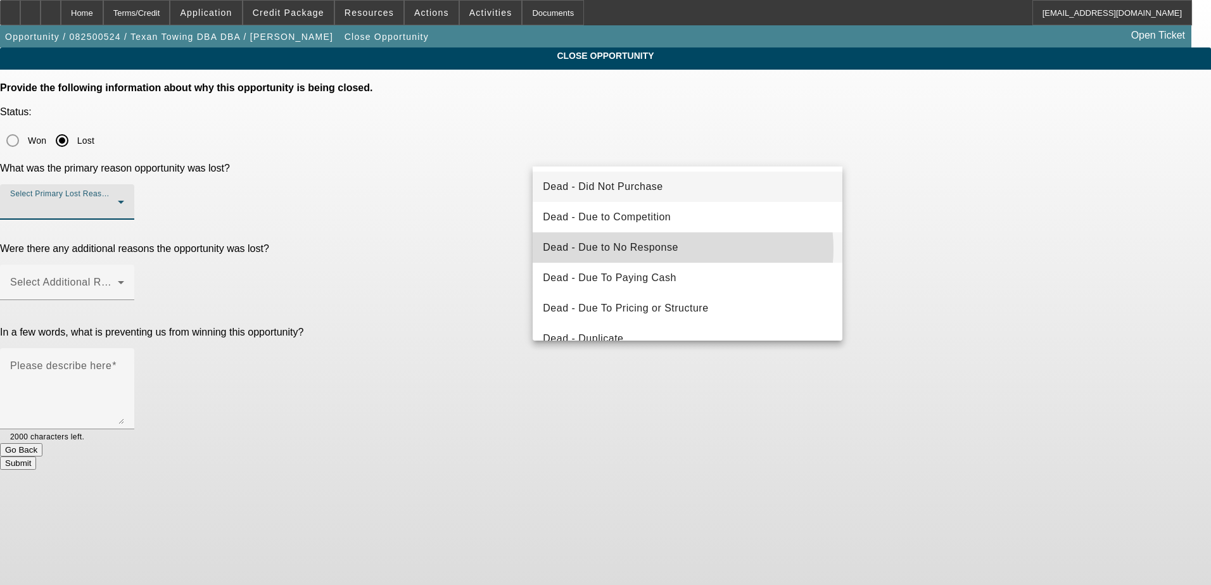
click at [680, 249] on mat-option "Dead - Due to No Response" at bounding box center [688, 247] width 310 height 30
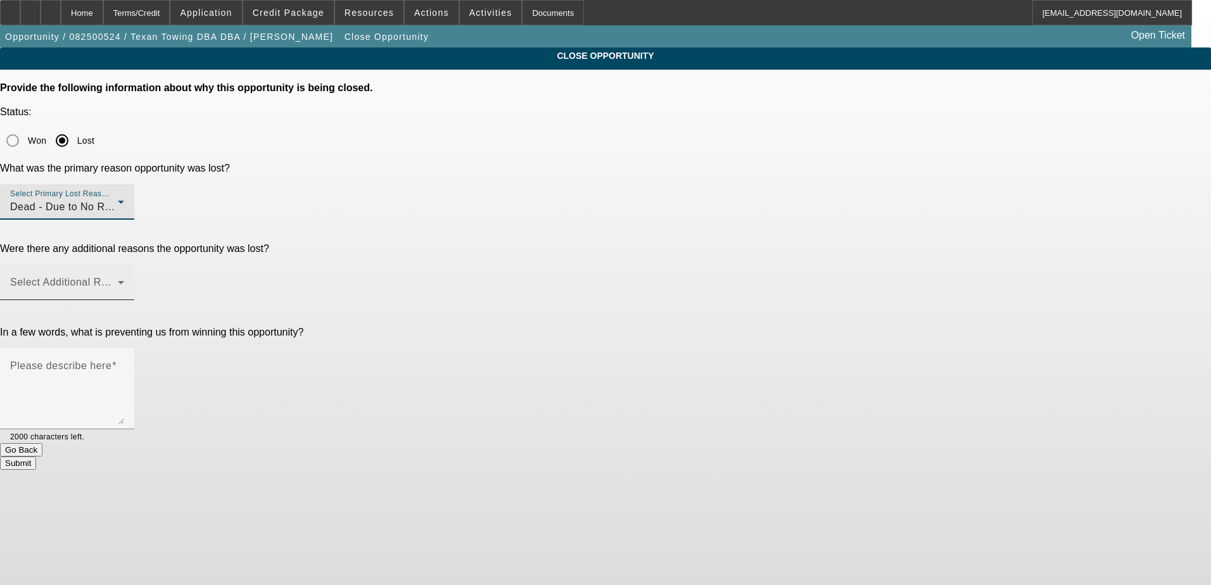
click at [118, 280] on span at bounding box center [64, 287] width 108 height 15
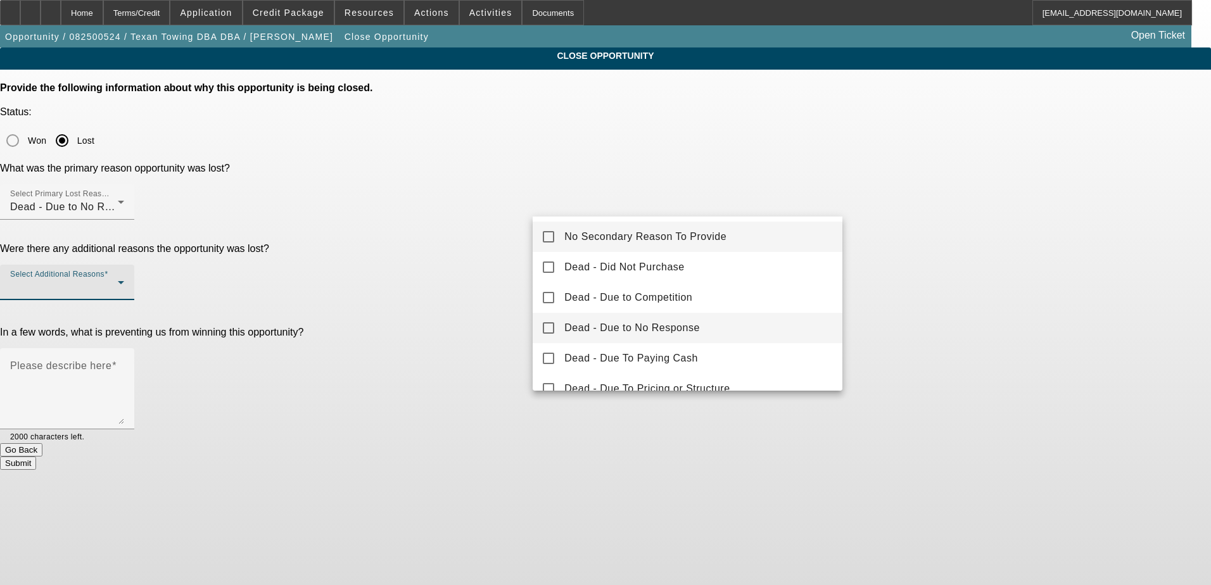
click at [672, 324] on span "Dead - Due to No Response" at bounding box center [632, 327] width 136 height 15
click at [489, 412] on div at bounding box center [605, 292] width 1211 height 585
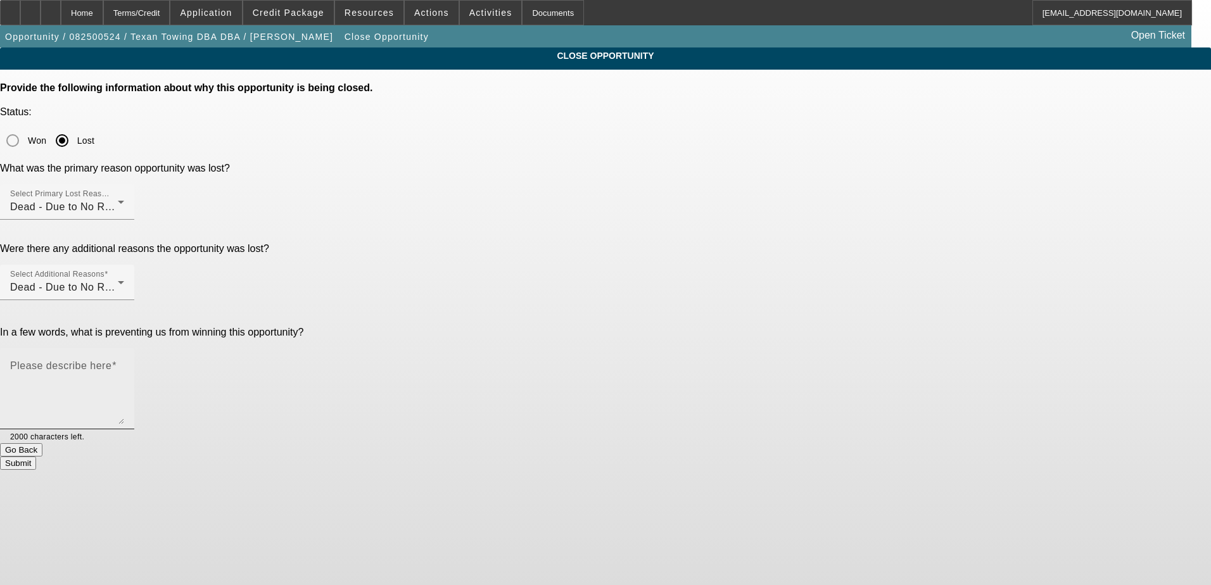
click at [111, 360] on mat-label "Please describe here" at bounding box center [60, 365] width 101 height 11
click at [124, 363] on textarea "Please describe here" at bounding box center [67, 393] width 114 height 61
type textarea "Did not sign application"
click at [36, 457] on button "Submit" at bounding box center [18, 463] width 36 height 13
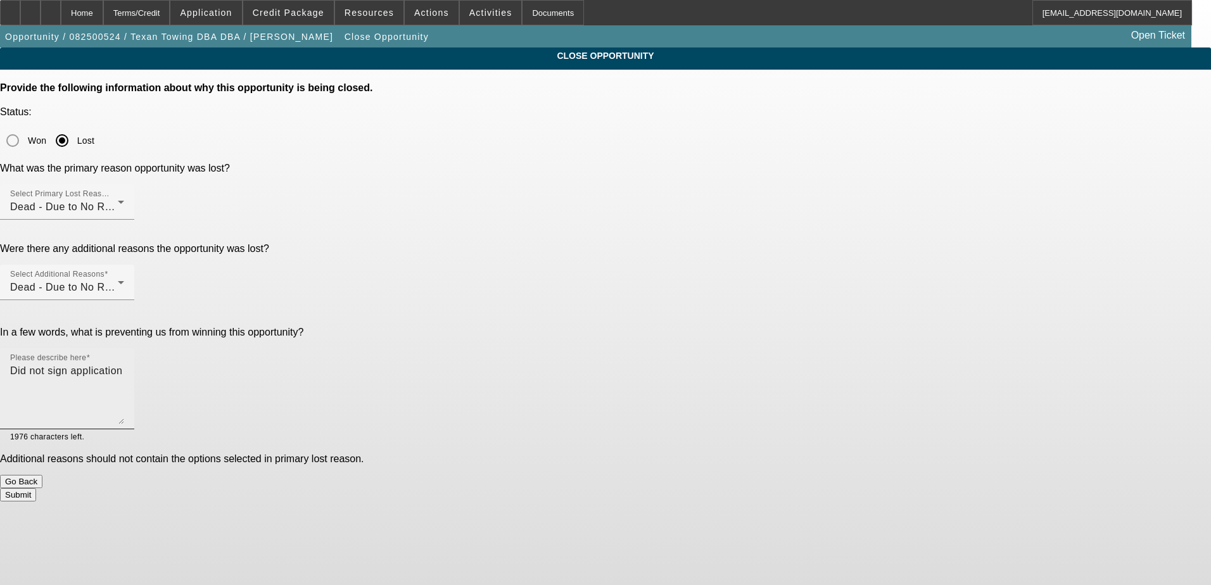
click at [124, 363] on textarea "Did not sign application" at bounding box center [67, 393] width 114 height 61
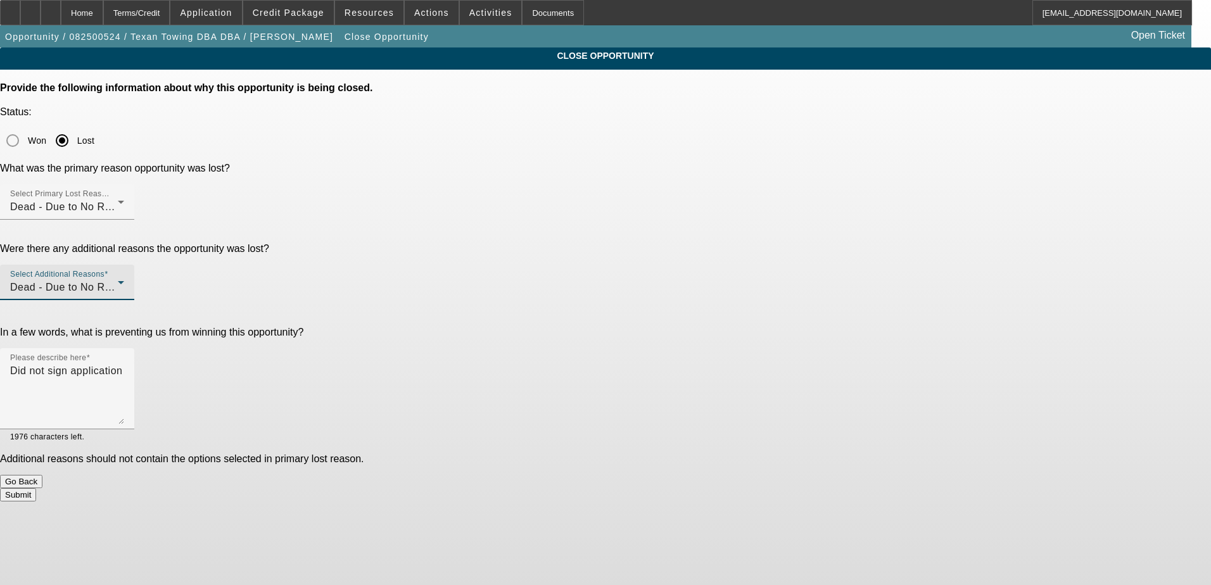
click at [118, 280] on div "Dead - Due to No Response" at bounding box center [64, 287] width 108 height 15
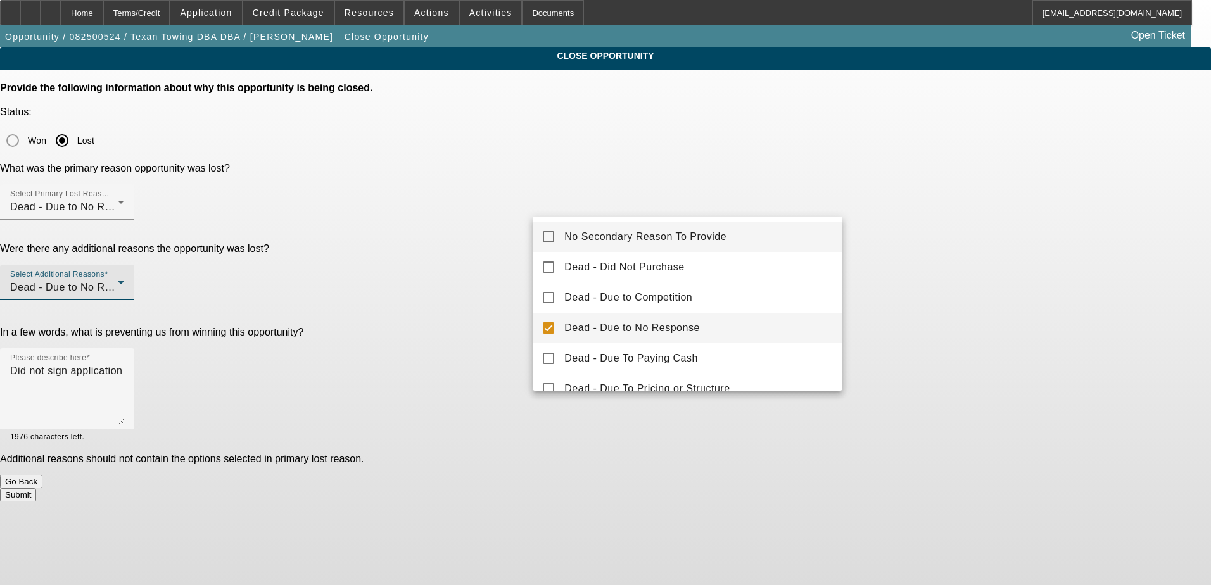
click at [652, 230] on span "No Secondary Reason To Provide" at bounding box center [645, 236] width 162 height 15
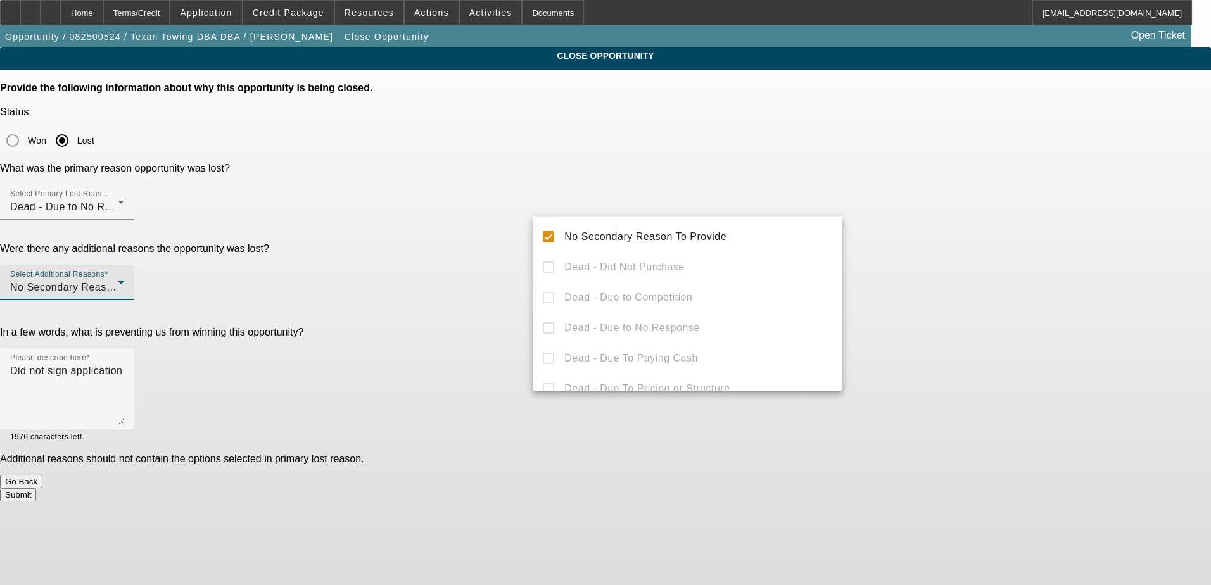
click at [967, 370] on div at bounding box center [605, 292] width 1211 height 585
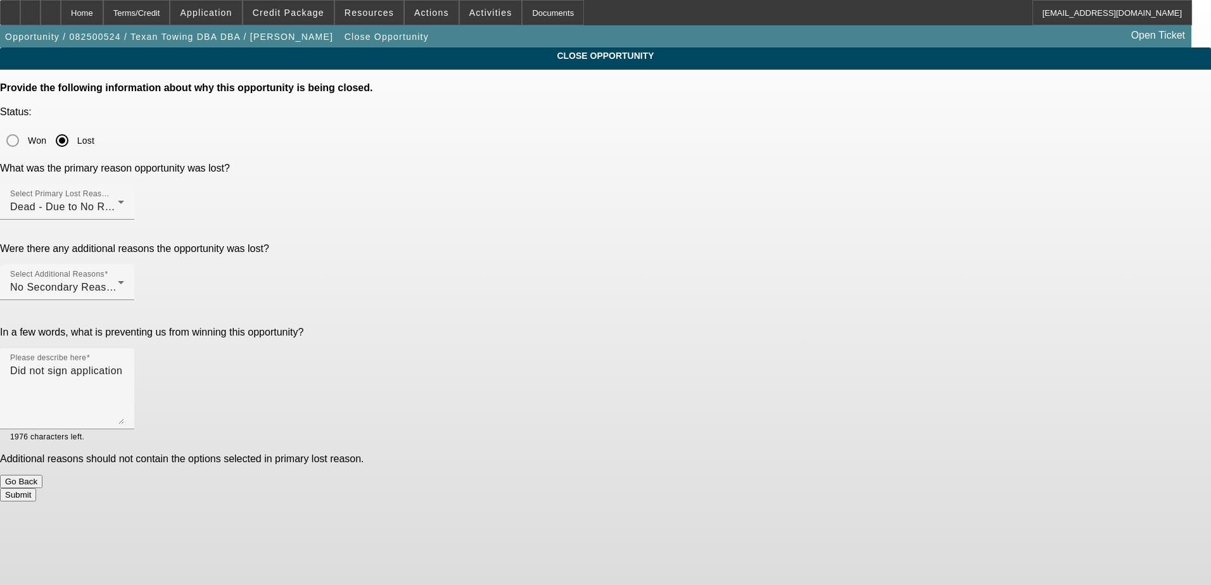
click at [36, 488] on button "Submit" at bounding box center [18, 494] width 36 height 13
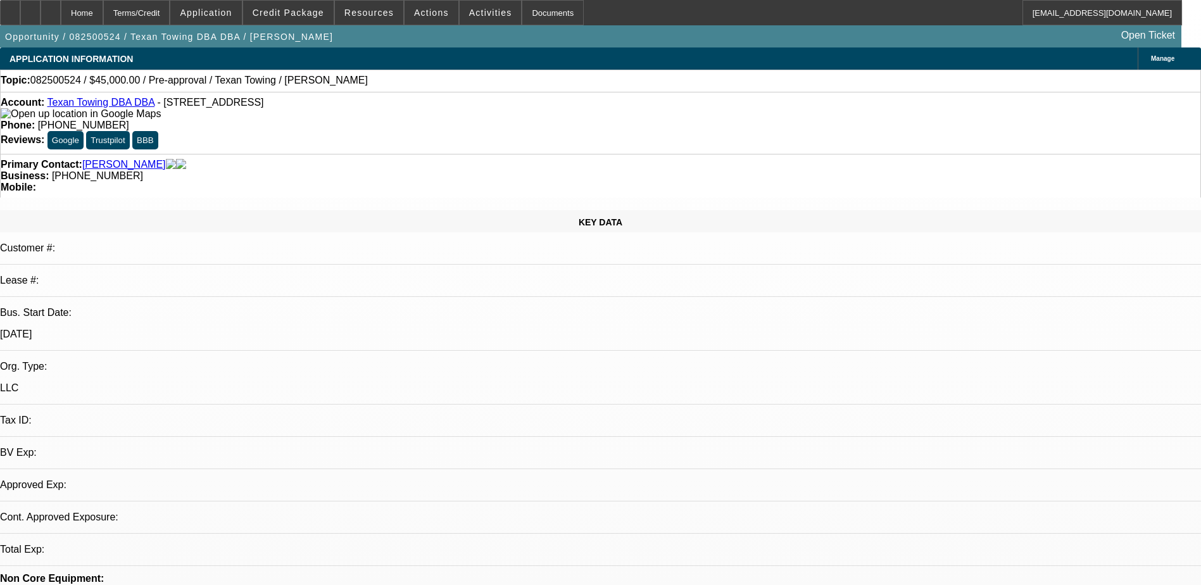
select select "0"
select select "2"
select select "0.1"
select select "1"
select select "2"
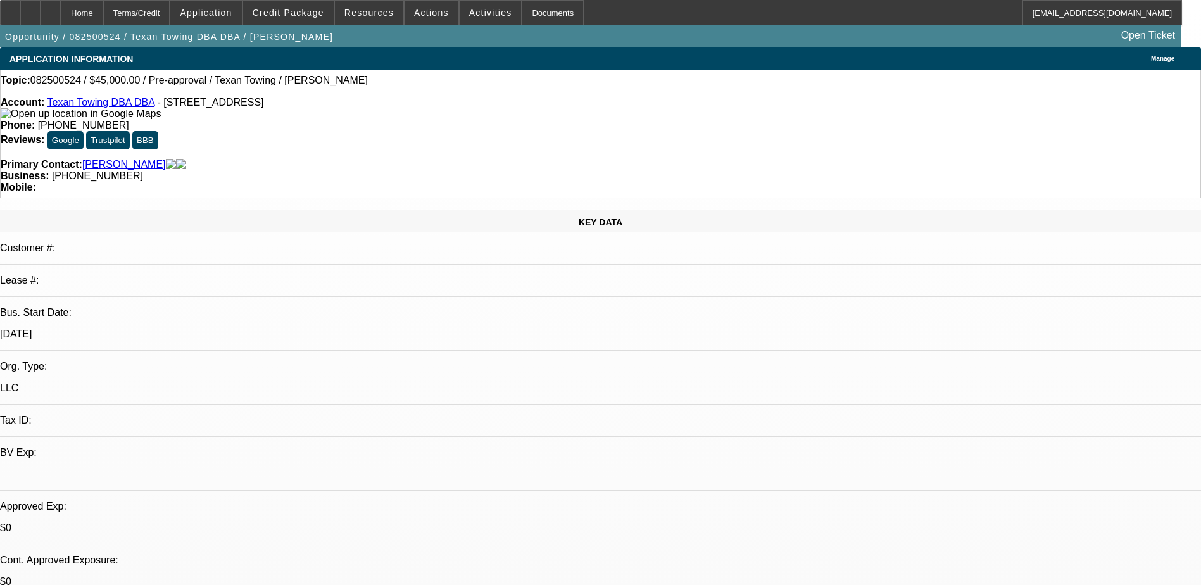
select select "4"
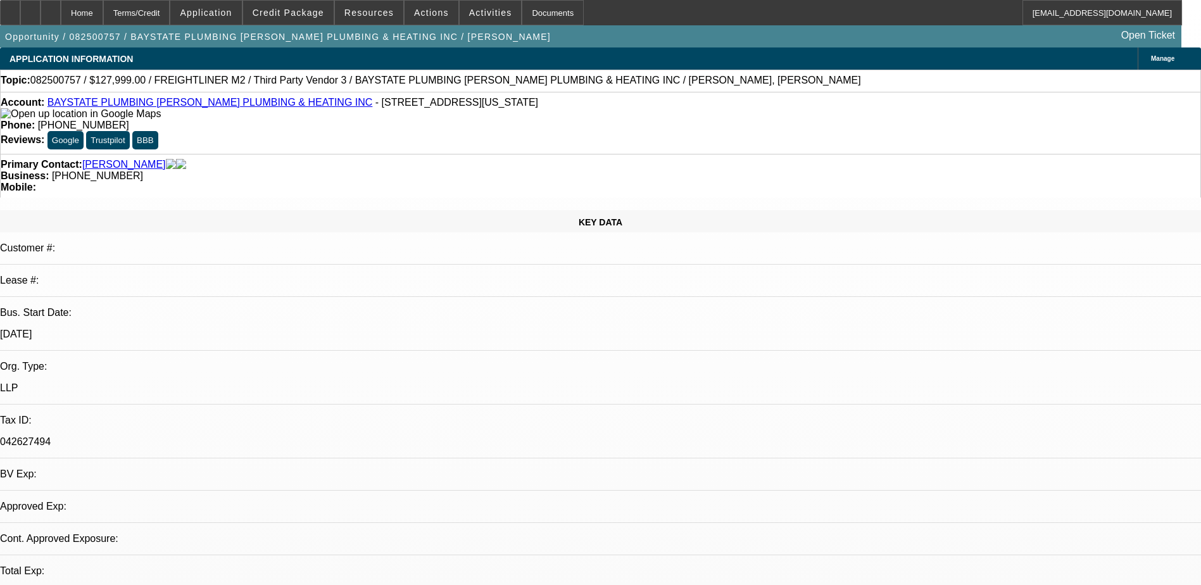
select select "0"
select select "2"
select select "0.1"
select select "4"
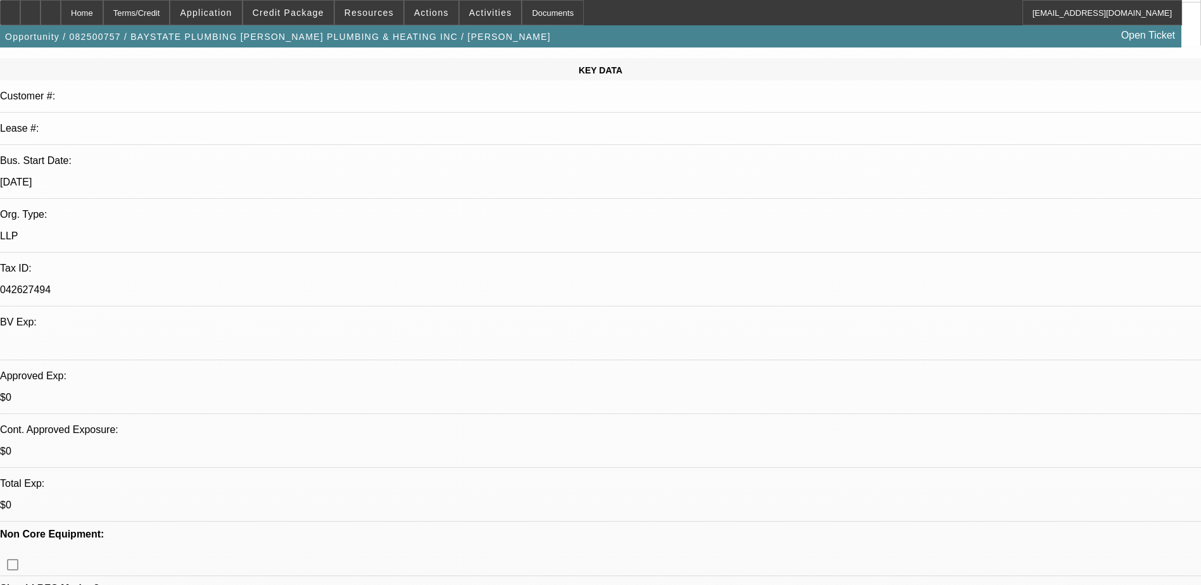
scroll to position [190, 0]
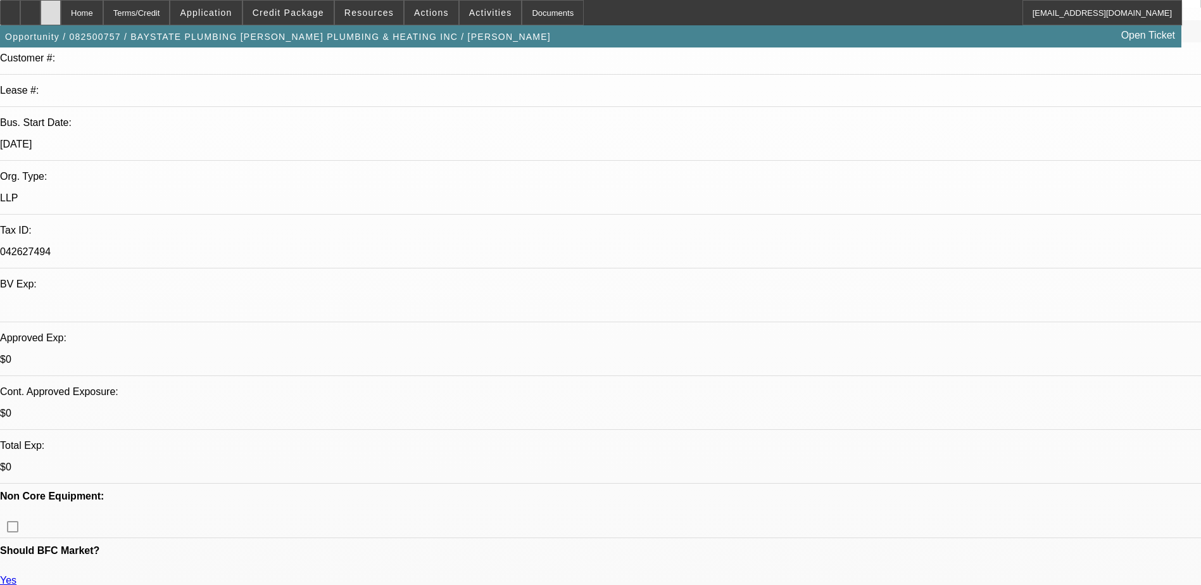
click at [51, 8] on icon at bounding box center [51, 8] width 0 height 0
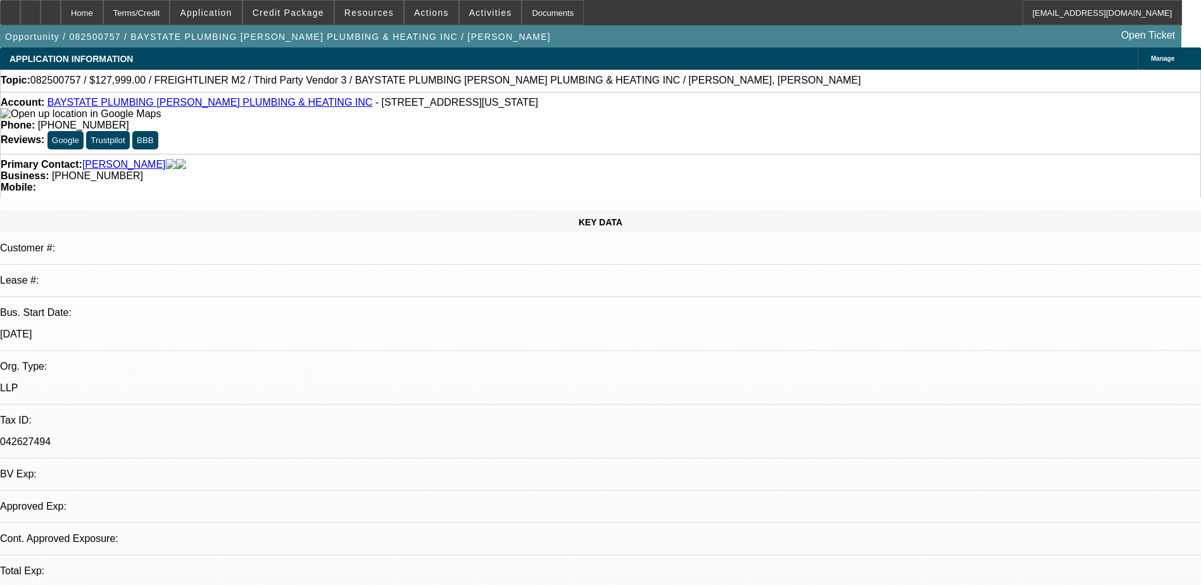
select select "0"
select select "2"
select select "0.1"
select select "1"
select select "2"
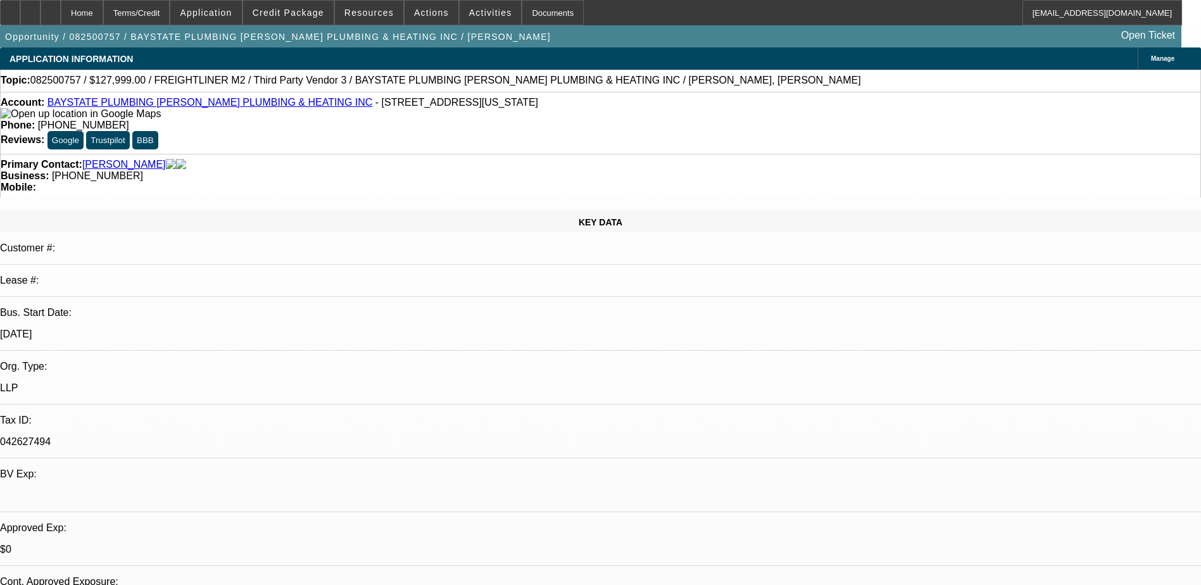
select select "4"
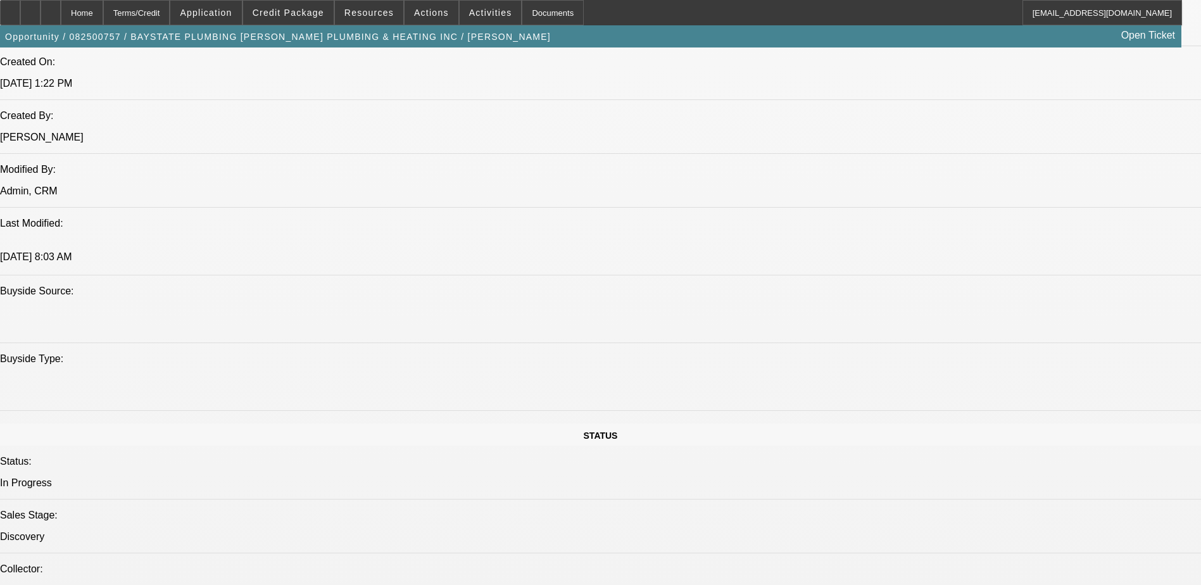
scroll to position [1203, 0]
